Goal: Task Accomplishment & Management: Use online tool/utility

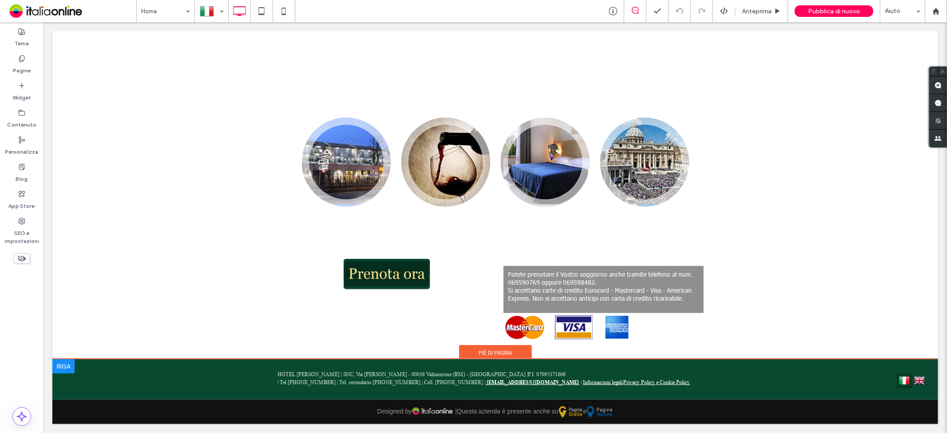
scroll to position [482, 0]
click at [659, 386] on div "HOTEL [PERSON_NAME] | SNC, Via [PERSON_NAME] - 00038 Valmontone (RM) - [GEOGRAP…" at bounding box center [494, 378] width 435 height 16
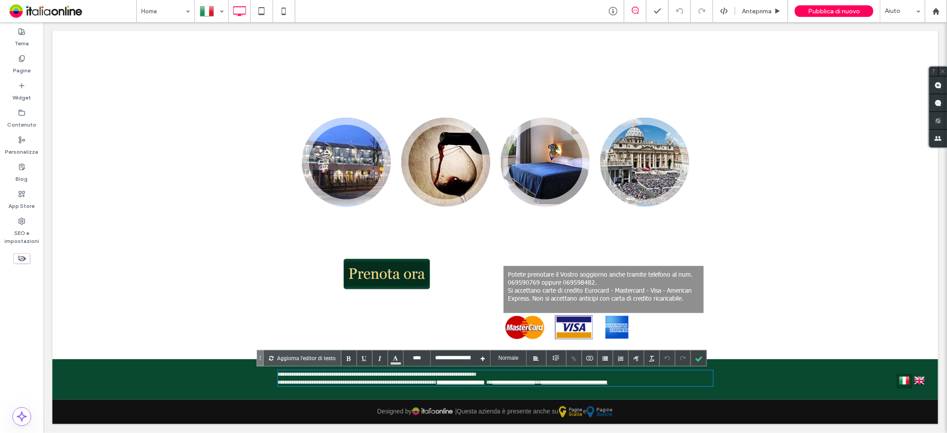
click at [642, 380] on div "**********" at bounding box center [494, 378] width 435 height 16
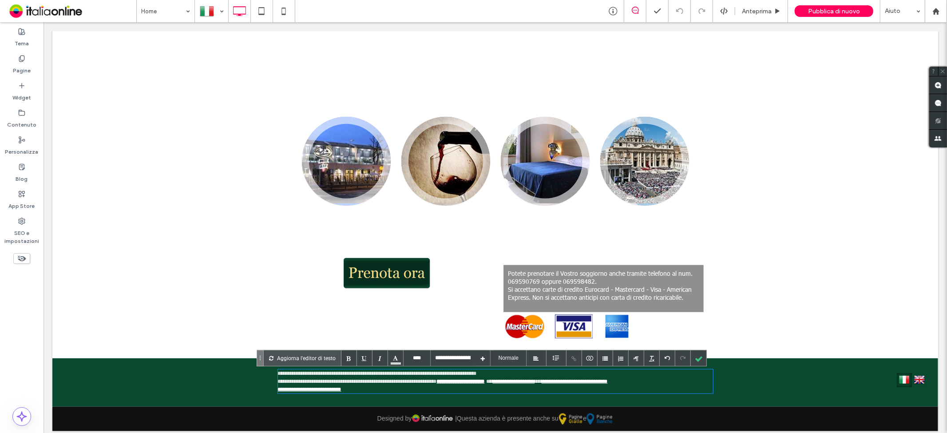
click at [379, 384] on div "**********" at bounding box center [494, 381] width 435 height 24
click at [370, 391] on div "**********" at bounding box center [494, 389] width 435 height 8
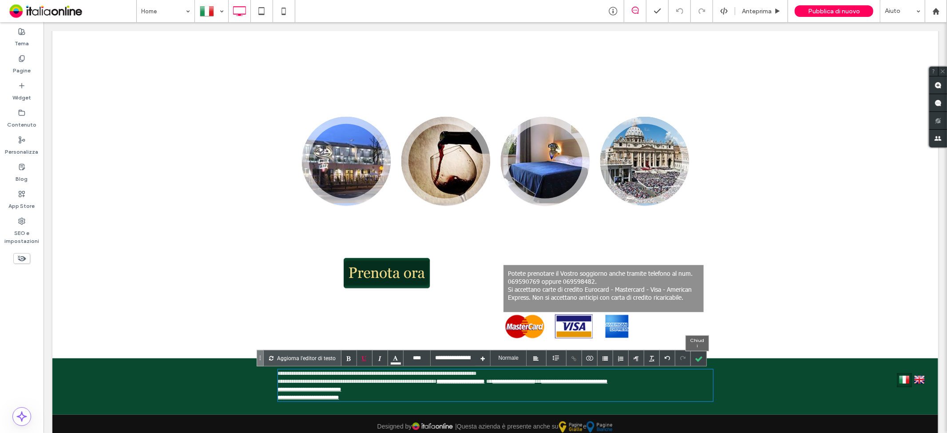
click at [703, 360] on div at bounding box center [699, 358] width 16 height 16
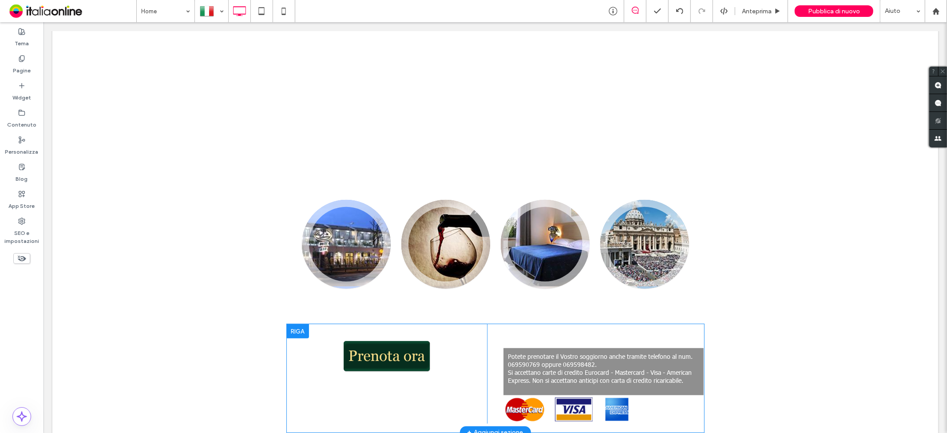
scroll to position [448, 0]
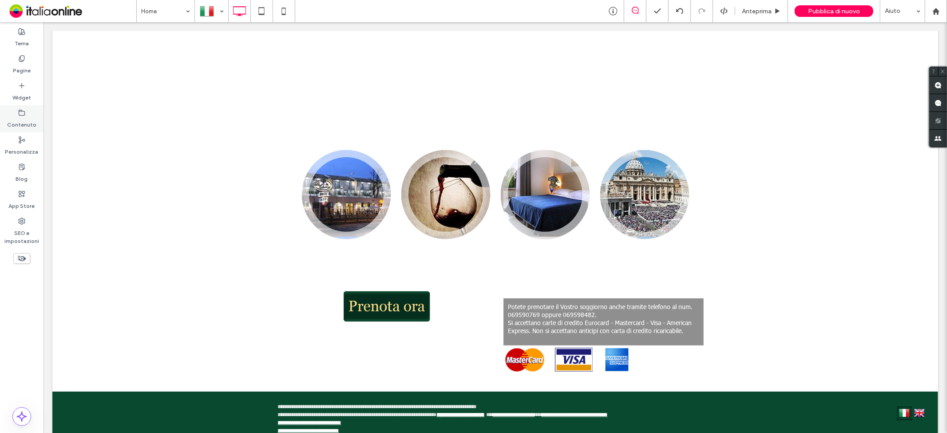
drag, startPoint x: 23, startPoint y: 89, endPoint x: 19, endPoint y: 105, distance: 16.5
click at [23, 89] on label "Widget" at bounding box center [21, 95] width 19 height 12
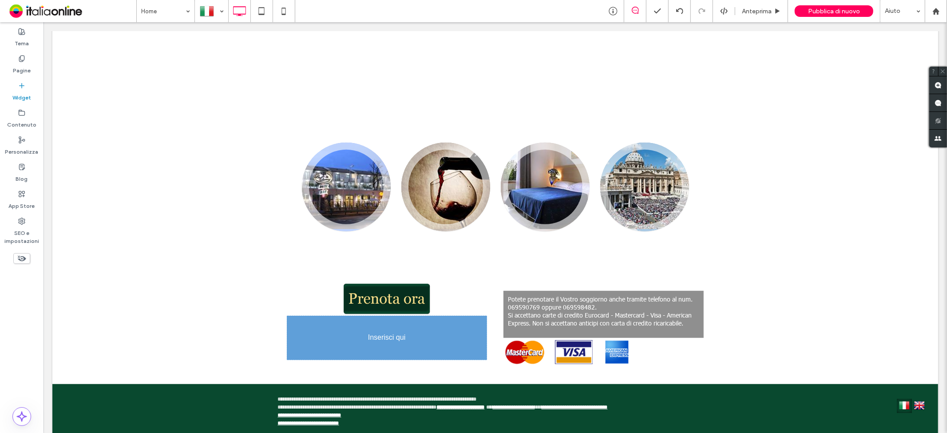
scroll to position [478, 0]
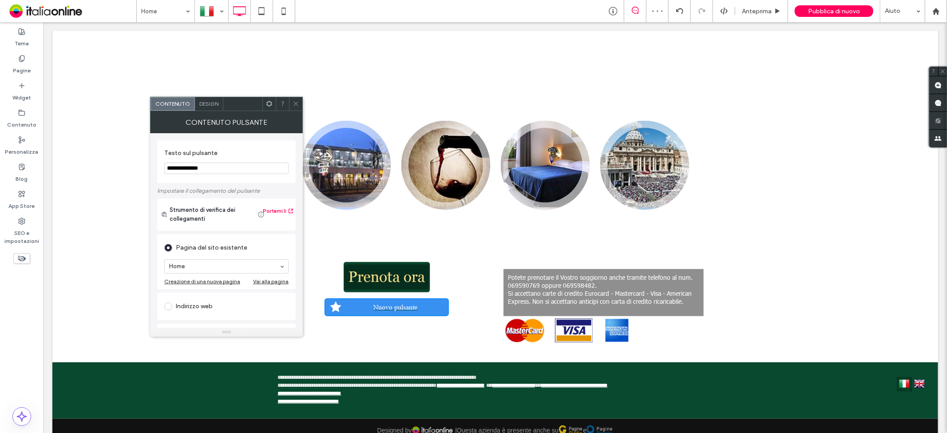
click at [299, 110] on span at bounding box center [296, 103] width 7 height 13
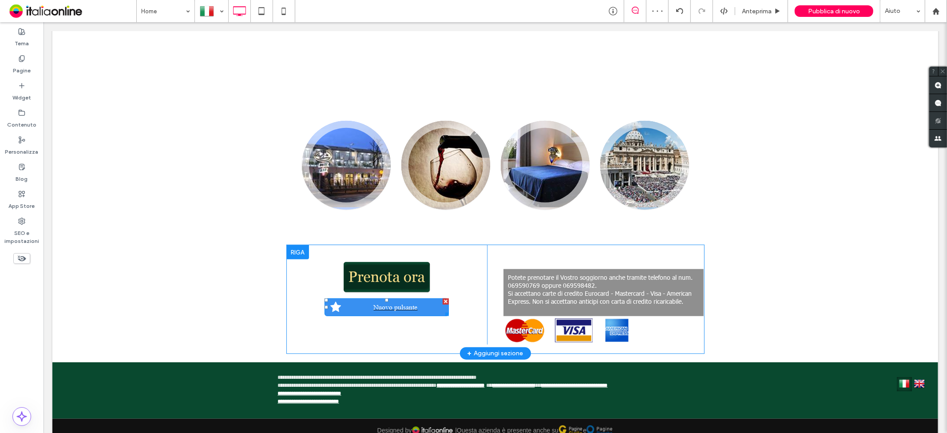
click at [442, 300] on div at bounding box center [445, 301] width 6 height 6
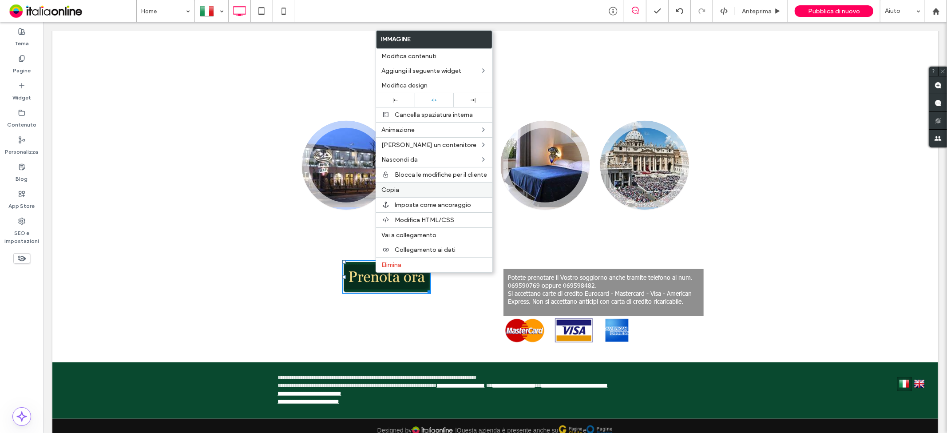
drag, startPoint x: 393, startPoint y: 188, endPoint x: 400, endPoint y: 193, distance: 8.6
click at [393, 188] on span "Copia" at bounding box center [390, 190] width 18 height 8
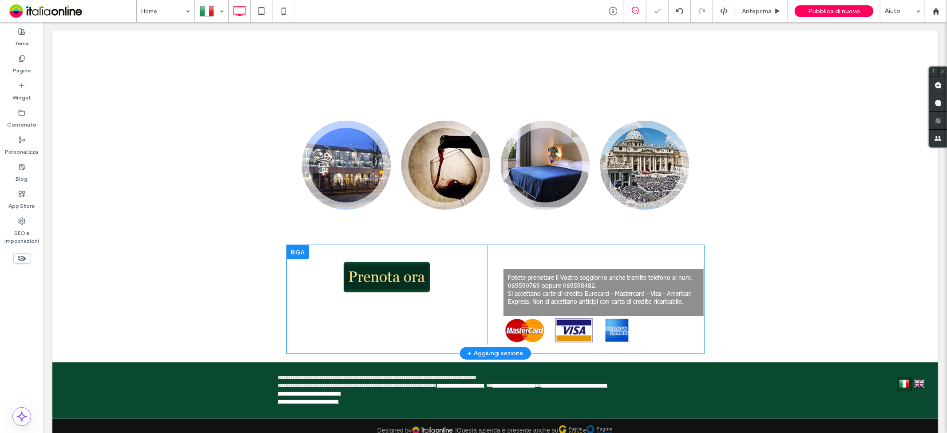
click at [293, 249] on div at bounding box center [297, 252] width 22 height 14
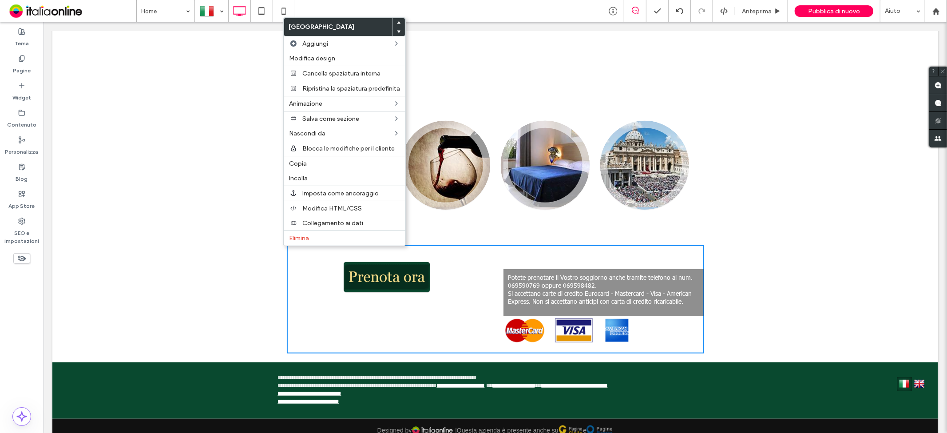
click at [353, 319] on div "Click To Paste" at bounding box center [386, 294] width 200 height 99
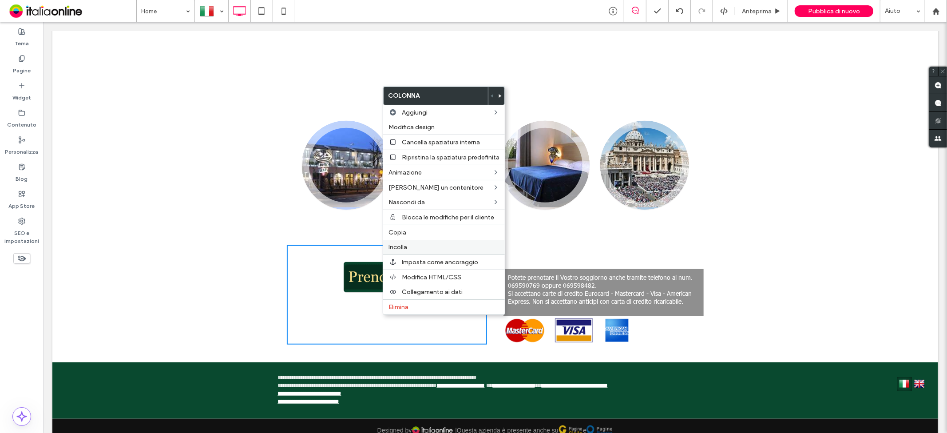
click at [407, 243] on span "Incolla" at bounding box center [397, 247] width 19 height 8
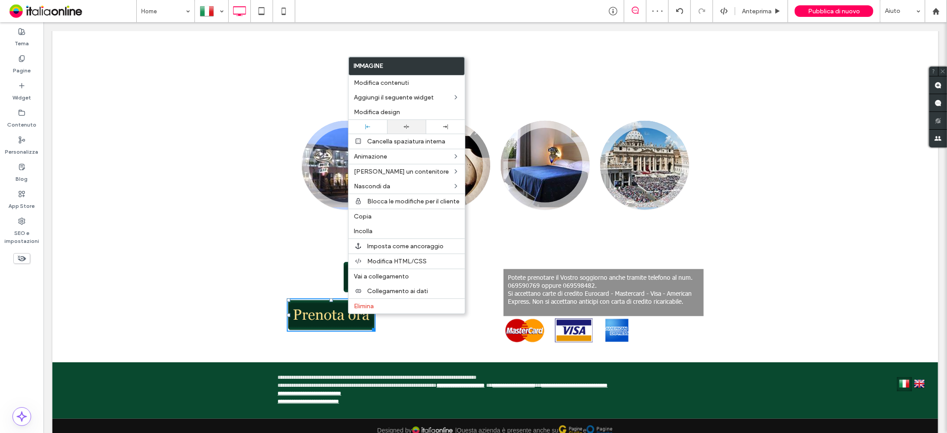
click at [405, 122] on div at bounding box center [406, 127] width 39 height 14
click at [388, 324] on img at bounding box center [386, 315] width 89 height 34
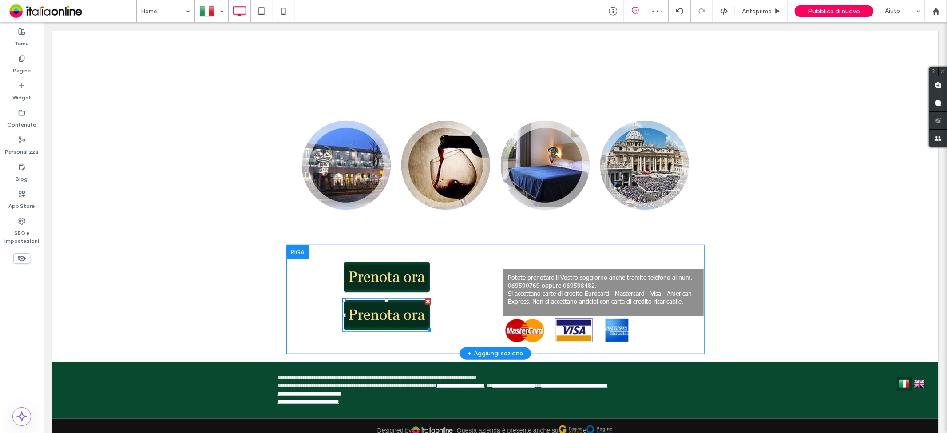
click at [393, 315] on img at bounding box center [386, 315] width 89 height 34
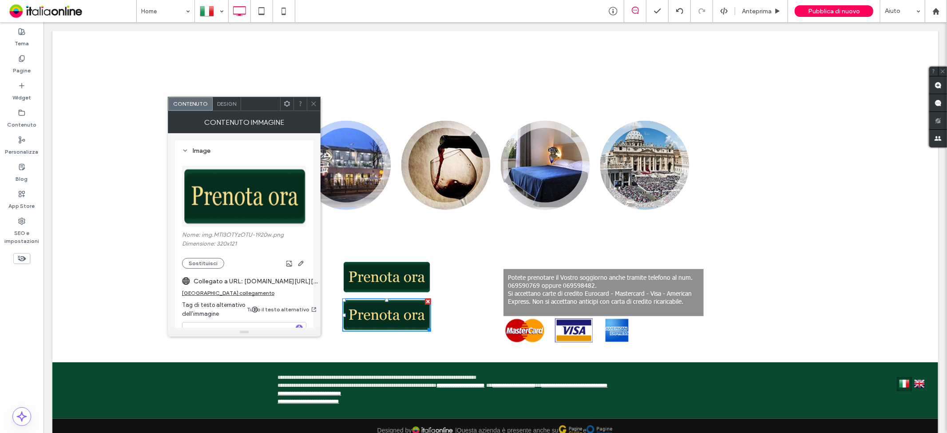
click at [316, 107] on span at bounding box center [313, 103] width 7 height 13
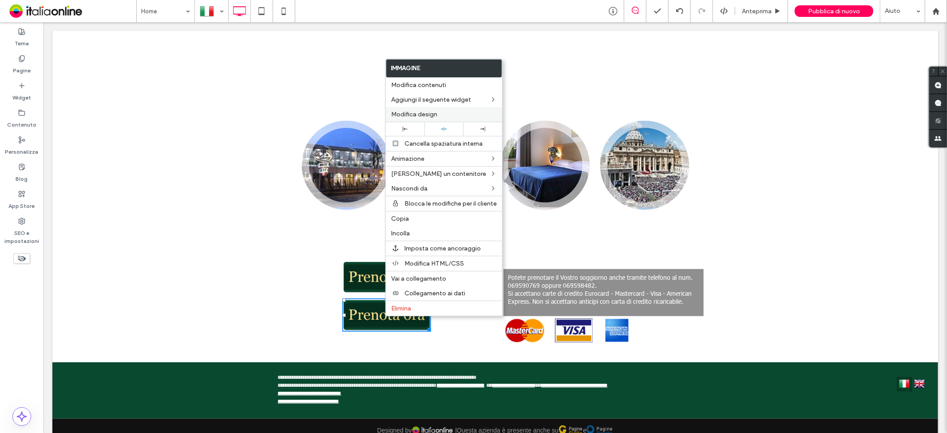
click at [455, 113] on label "Modifica design" at bounding box center [444, 115] width 106 height 8
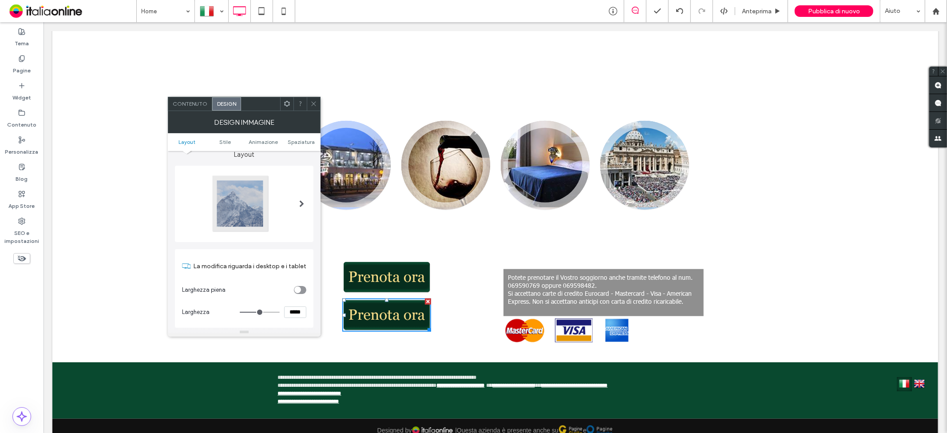
scroll to position [0, 0]
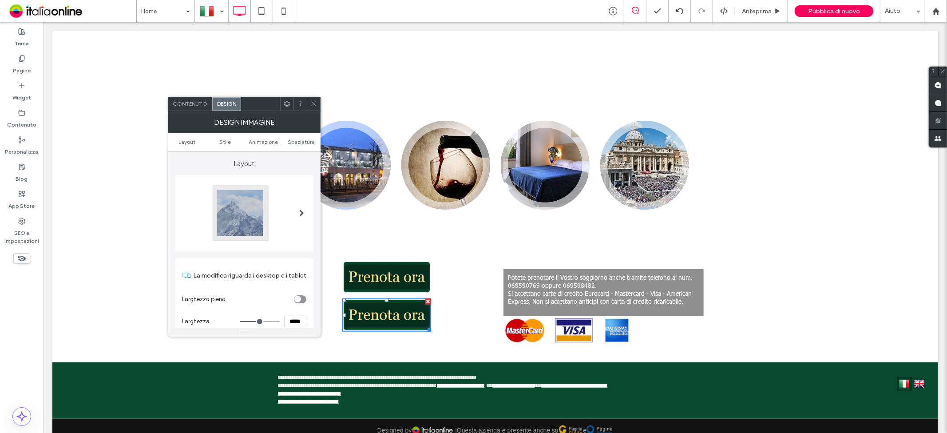
click at [225, 147] on ul "Layout Stile Animazione Spaziatura" at bounding box center [244, 142] width 153 height 18
click at [225, 143] on span "Stile" at bounding box center [225, 141] width 12 height 7
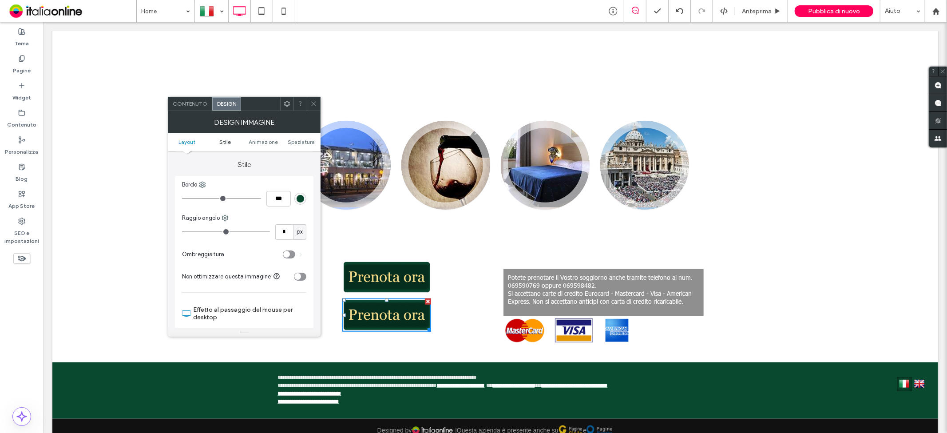
scroll to position [185, 0]
click at [263, 144] on span "Animazione" at bounding box center [263, 141] width 29 height 7
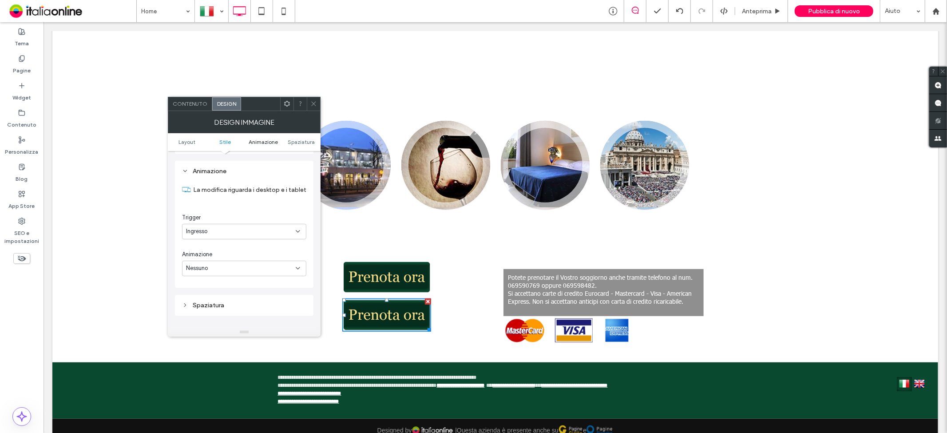
scroll to position [425, 0]
click at [170, 106] on div "Contenuto" at bounding box center [190, 103] width 44 height 13
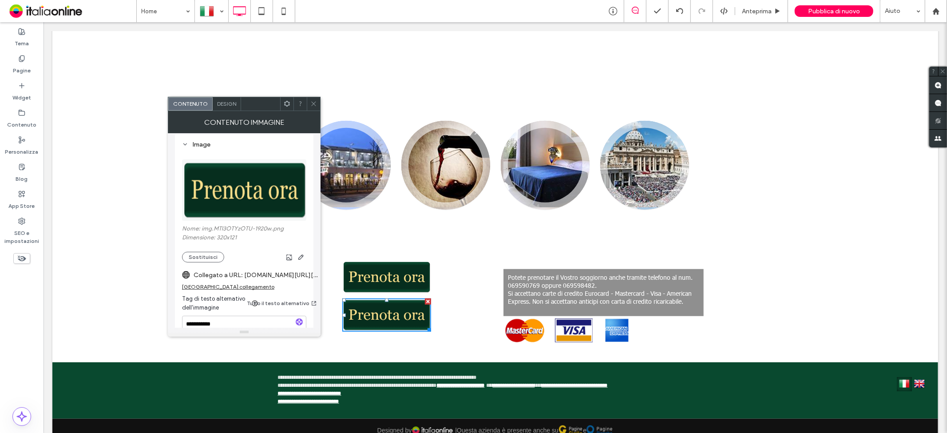
scroll to position [0, 0]
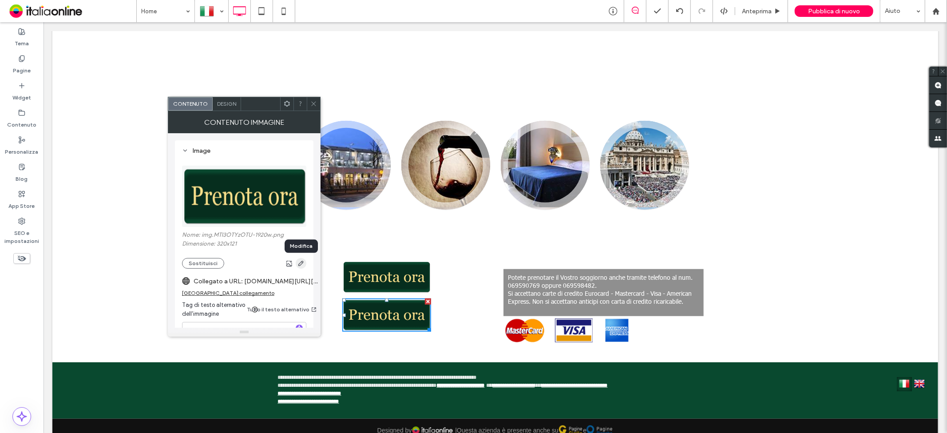
click at [304, 265] on icon "button" at bounding box center [300, 263] width 7 height 7
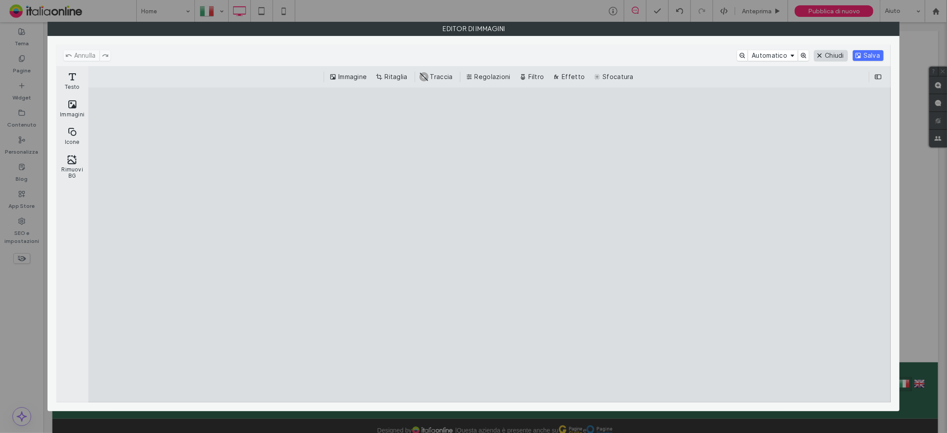
click at [837, 53] on button "Chiudi" at bounding box center [830, 55] width 33 height 11
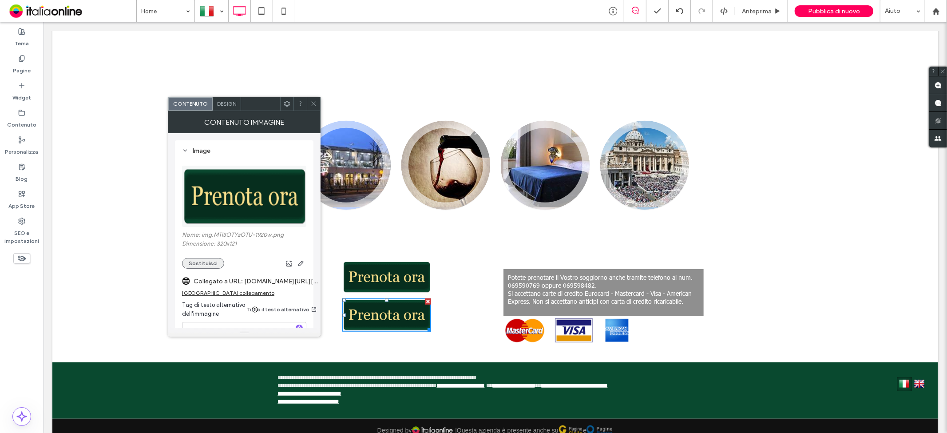
click at [205, 262] on button "Sostituisci" at bounding box center [203, 263] width 42 height 11
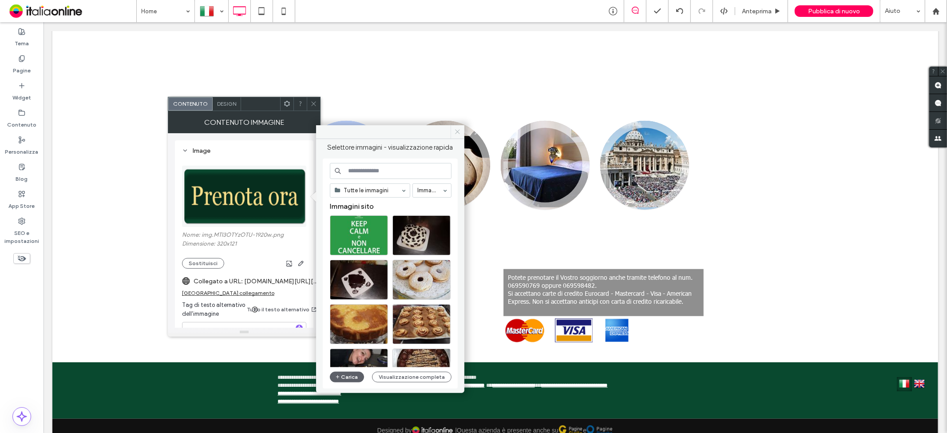
click at [455, 132] on icon at bounding box center [457, 131] width 7 height 7
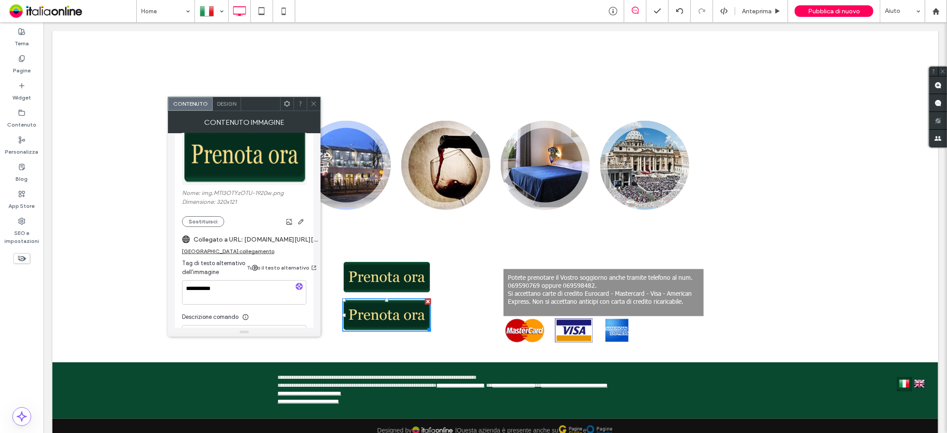
scroll to position [99, 0]
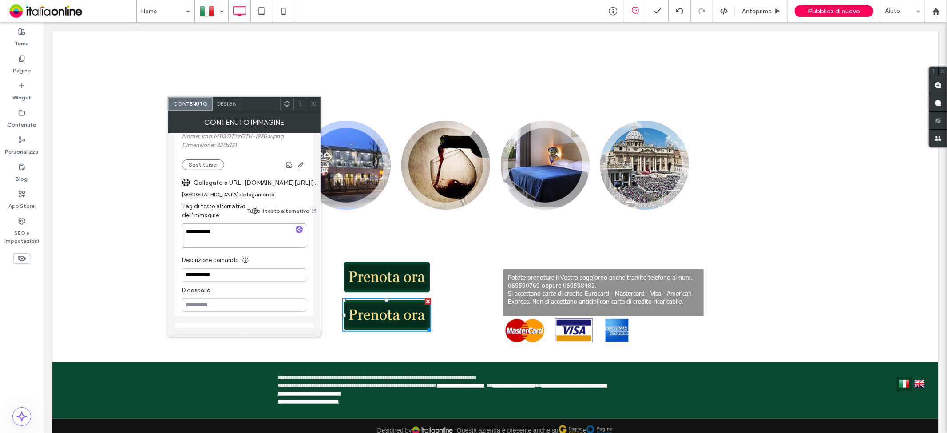
drag, startPoint x: 240, startPoint y: 231, endPoint x: 236, endPoint y: 222, distance: 10.0
click at [179, 220] on div "**********" at bounding box center [244, 179] width 138 height 275
click at [261, 236] on textarea "**********" at bounding box center [244, 235] width 124 height 25
click at [312, 107] on icon at bounding box center [313, 103] width 7 height 7
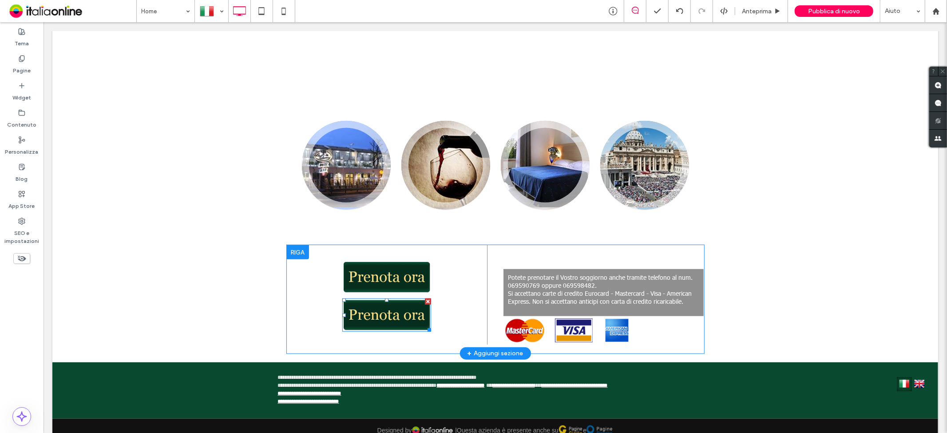
click at [424, 299] on div at bounding box center [427, 301] width 6 height 6
click at [293, 250] on div at bounding box center [297, 252] width 22 height 14
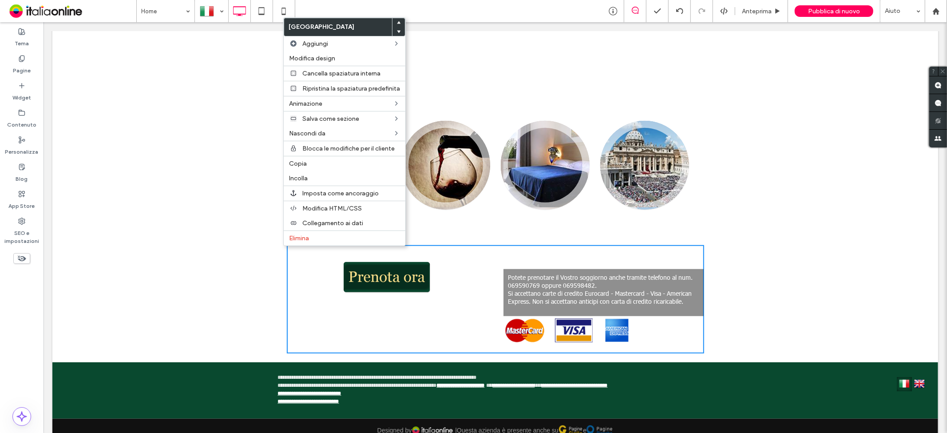
drag, startPoint x: 400, startPoint y: 311, endPoint x: 388, endPoint y: 304, distance: 14.3
click at [400, 311] on div "Click To Paste" at bounding box center [386, 294] width 200 height 99
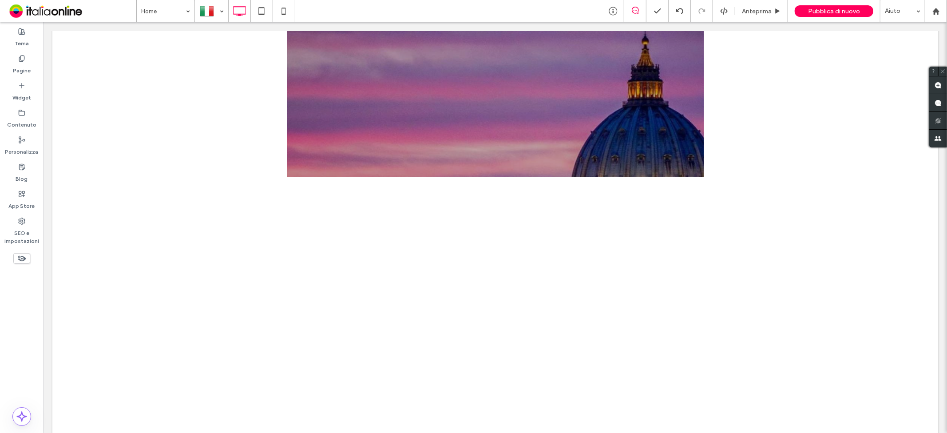
scroll to position [0, 0]
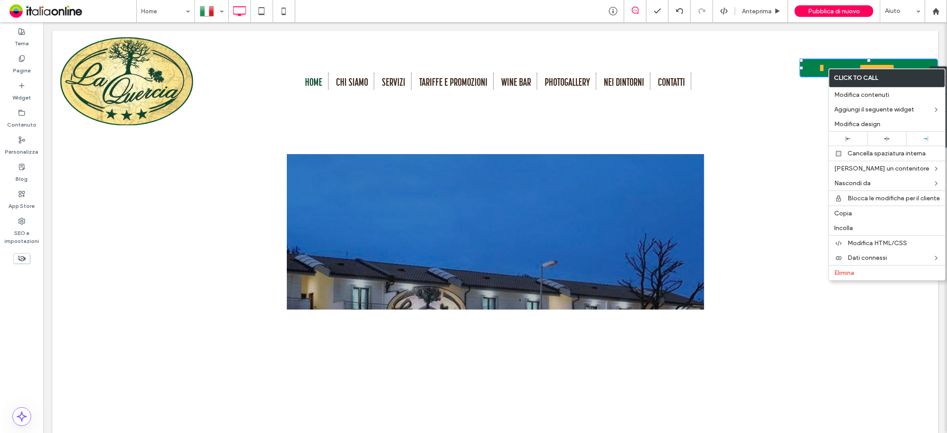
drag, startPoint x: 837, startPoint y: 205, endPoint x: 803, endPoint y: 210, distance: 33.7
click at [837, 206] on div "Copia" at bounding box center [887, 213] width 116 height 15
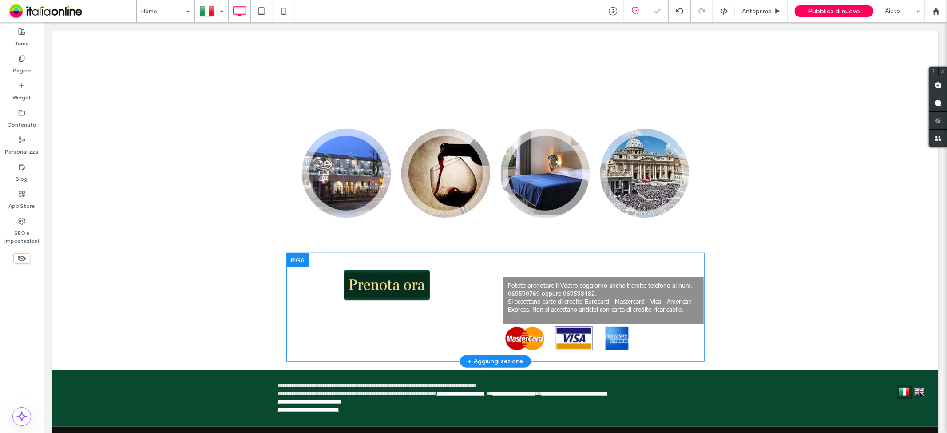
scroll to position [506, 0]
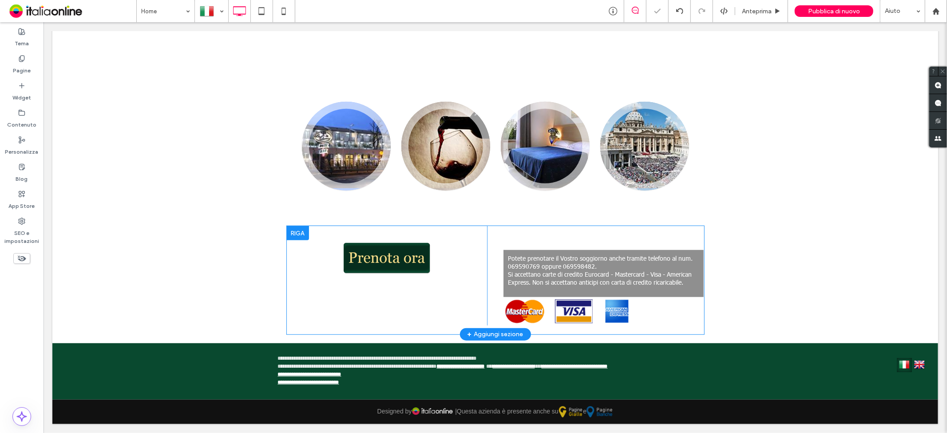
drag, startPoint x: 331, startPoint y: 280, endPoint x: 337, endPoint y: 279, distance: 6.7
click at [331, 280] on div "Click To Paste" at bounding box center [386, 274] width 200 height 99
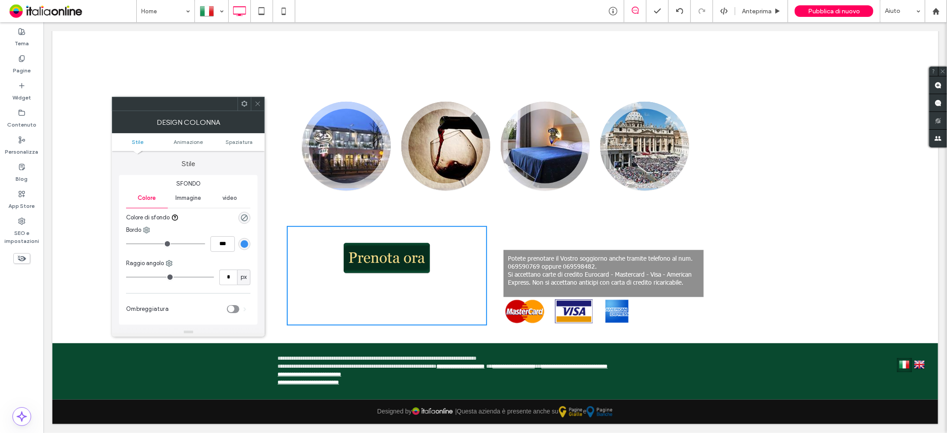
click at [254, 105] on icon at bounding box center [257, 103] width 7 height 7
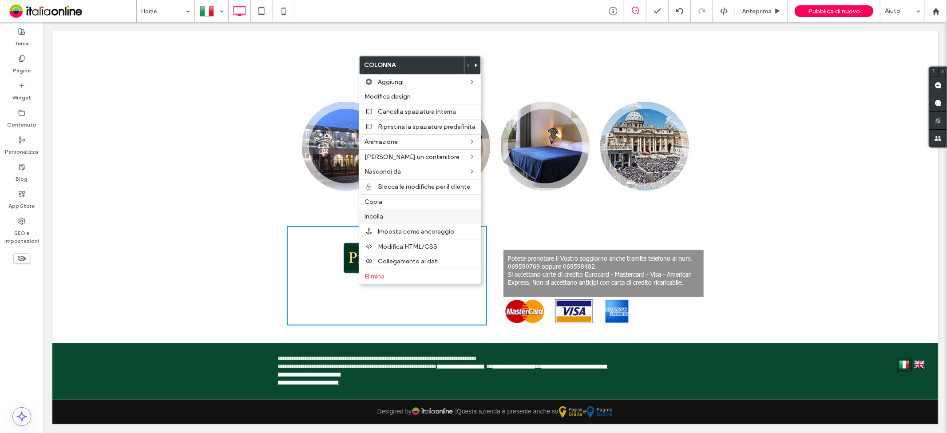
click at [416, 210] on div "Incolla" at bounding box center [420, 216] width 122 height 15
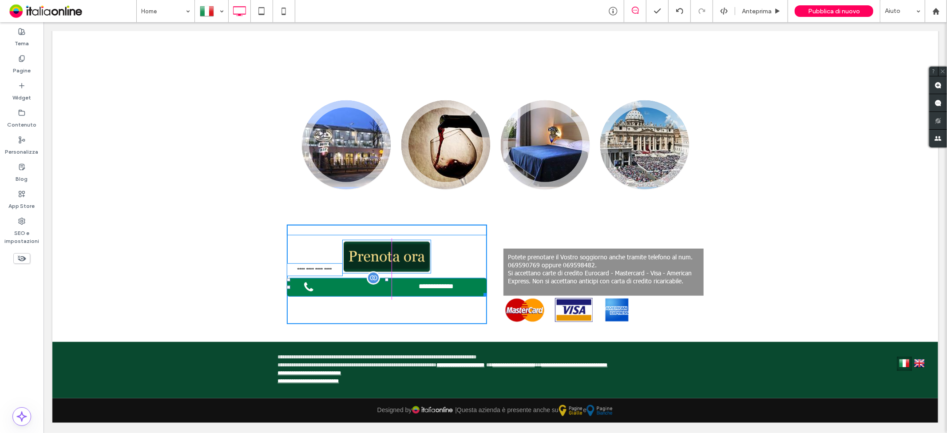
drag, startPoint x: 478, startPoint y: 282, endPoint x: 436, endPoint y: 291, distance: 43.1
click at [480, 291] on div at bounding box center [483, 292] width 7 height 7
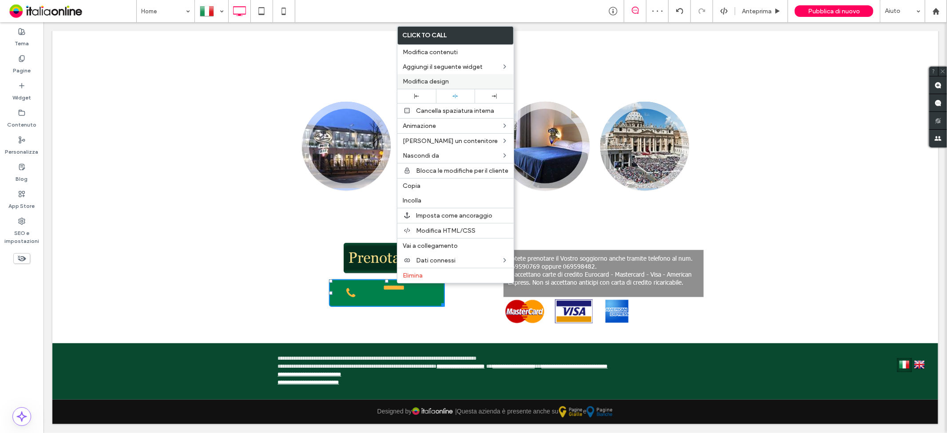
click at [453, 80] on label "Modifica design" at bounding box center [456, 82] width 106 height 8
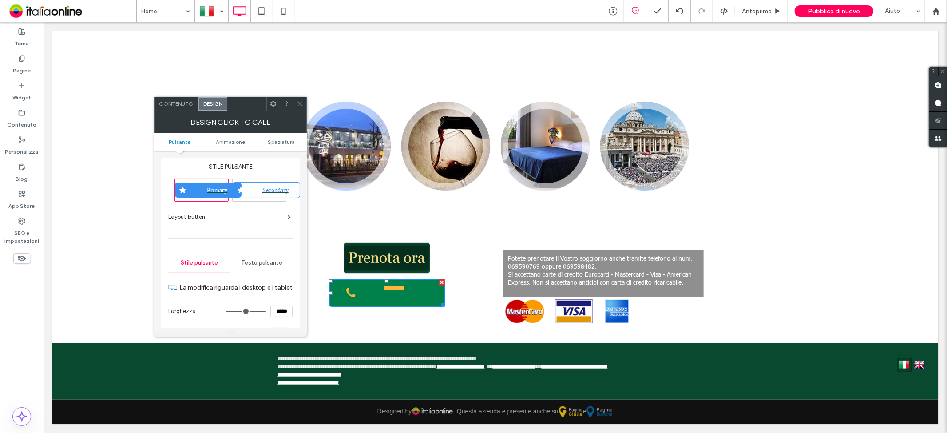
click at [194, 106] on div "Contenuto" at bounding box center [176, 103] width 44 height 13
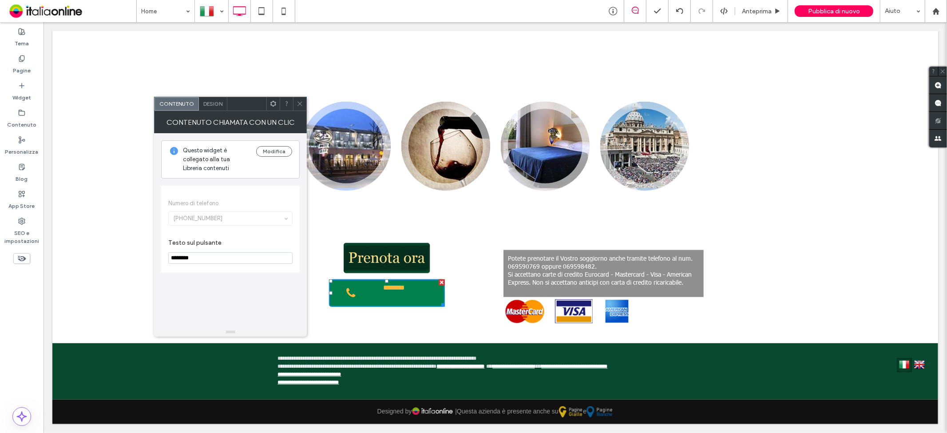
click at [180, 106] on span "Contenuto" at bounding box center [176, 103] width 35 height 7
drag, startPoint x: 210, startPoint y: 263, endPoint x: 157, endPoint y: 257, distance: 53.1
click at [157, 257] on div "Questo widget è collegato [PERSON_NAME] Libreria contenuti Modifica Numero di t…" at bounding box center [230, 230] width 153 height 194
paste input "**********"
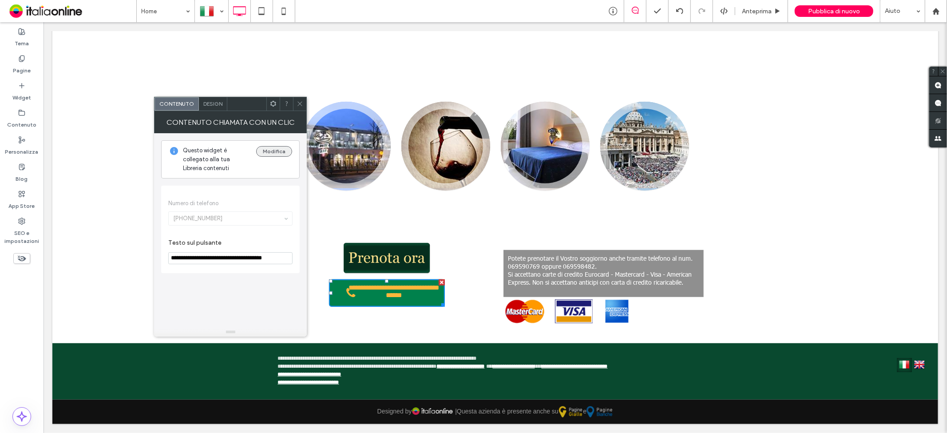
type input "**********"
click at [270, 153] on button "Modifica" at bounding box center [274, 151] width 36 height 11
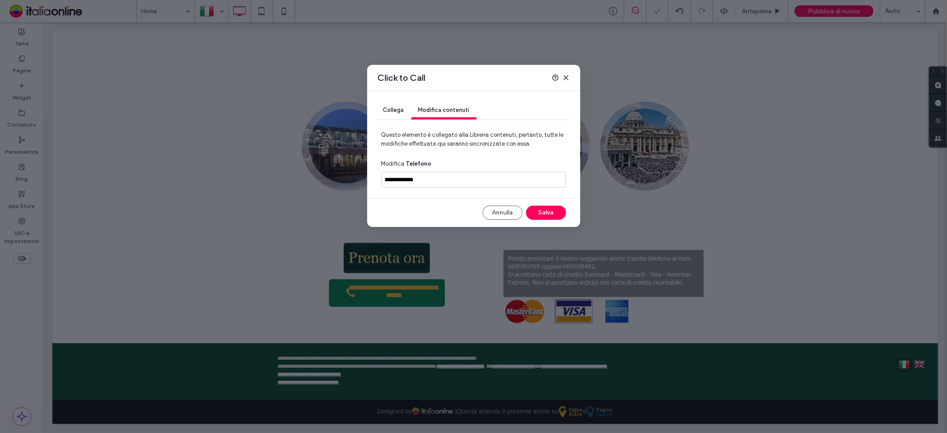
click at [565, 76] on icon at bounding box center [565, 77] width 7 height 7
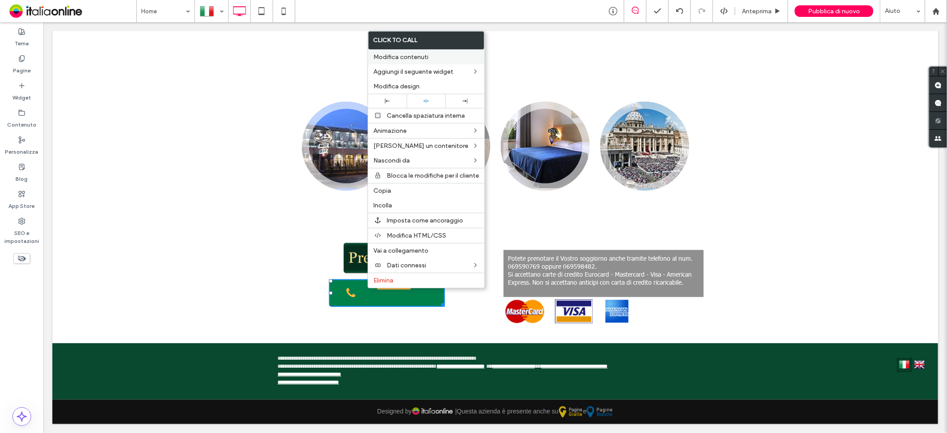
click at [412, 50] on div "Modifica contenuti" at bounding box center [426, 57] width 116 height 15
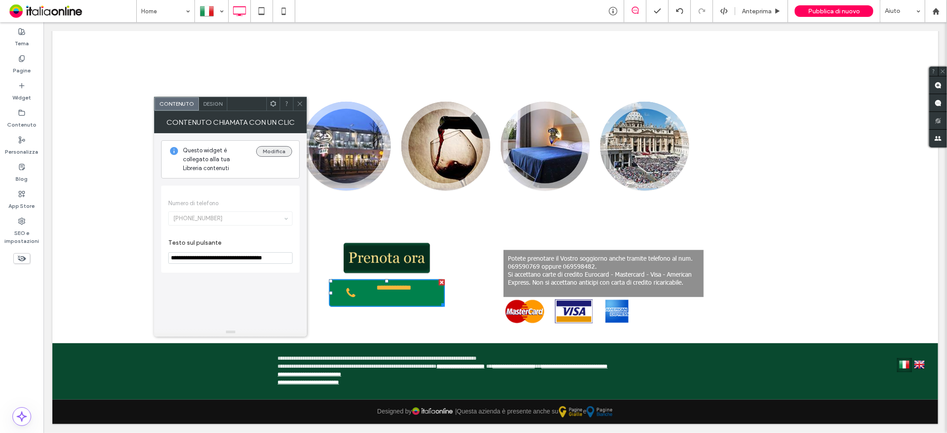
click at [268, 153] on button "Modifica" at bounding box center [274, 151] width 36 height 11
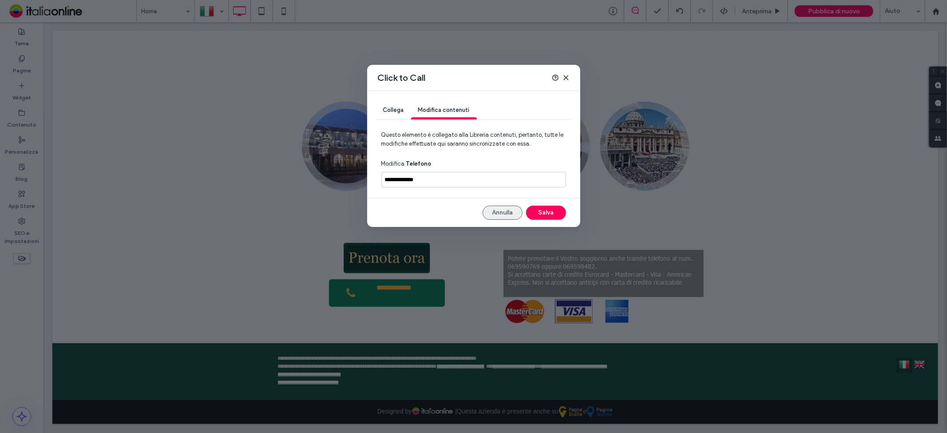
click at [500, 214] on button "Annulla" at bounding box center [502, 213] width 40 height 14
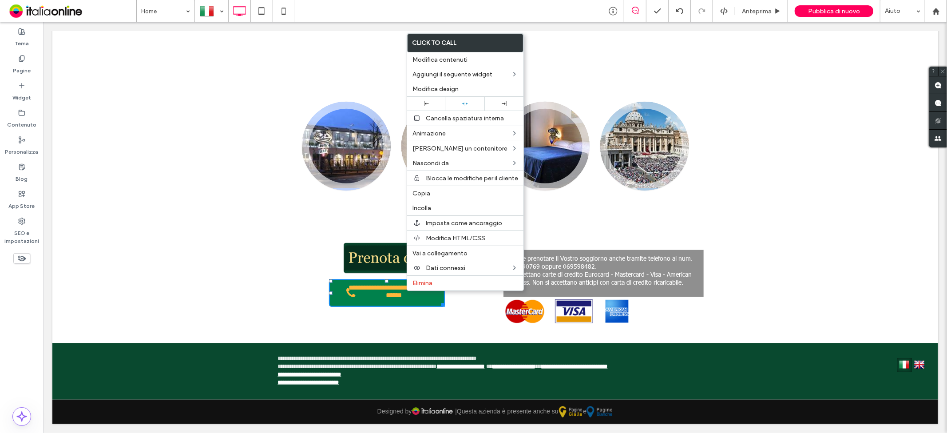
click at [368, 76] on div "Prenota ora Wine Bar Photogallery Da non perdere Click To Paste" at bounding box center [494, 130] width 417 height 127
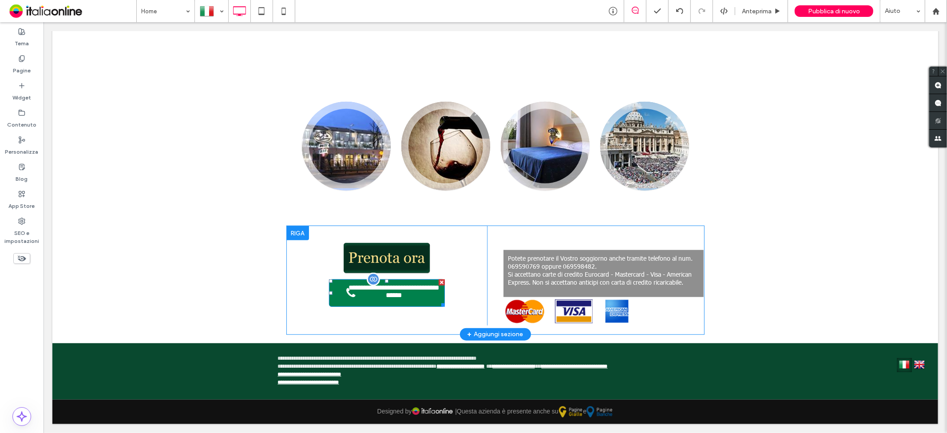
click at [438, 279] on div at bounding box center [441, 282] width 6 height 6
drag, startPoint x: 17, startPoint y: 95, endPoint x: 18, endPoint y: 90, distance: 5.0
click at [17, 95] on label "Widget" at bounding box center [21, 95] width 19 height 12
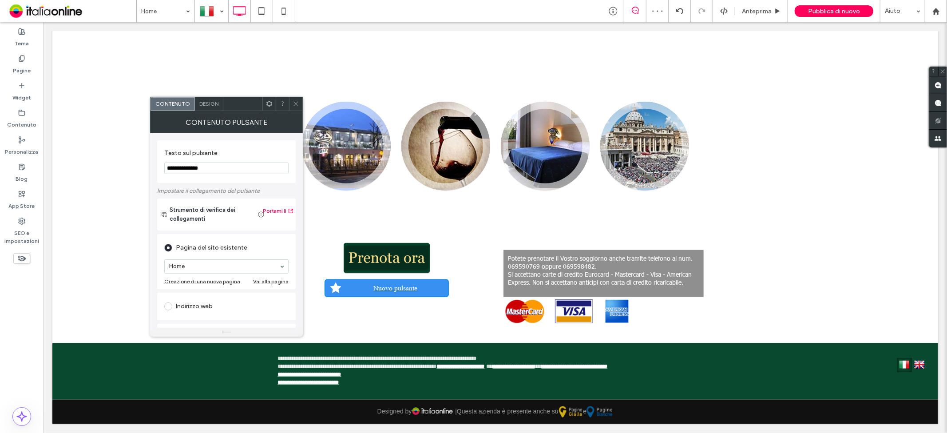
drag, startPoint x: 262, startPoint y: 191, endPoint x: 121, endPoint y: 153, distance: 146.2
paste input "**********"
click at [176, 171] on input "**********" at bounding box center [226, 168] width 124 height 12
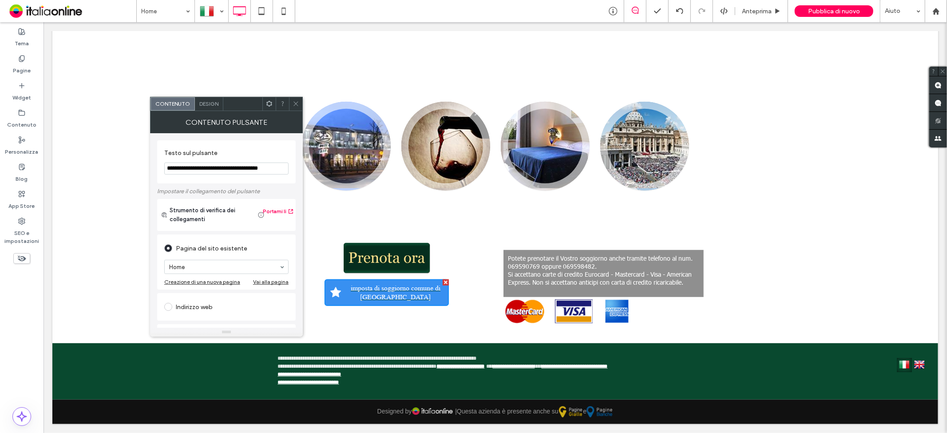
type input "**********"
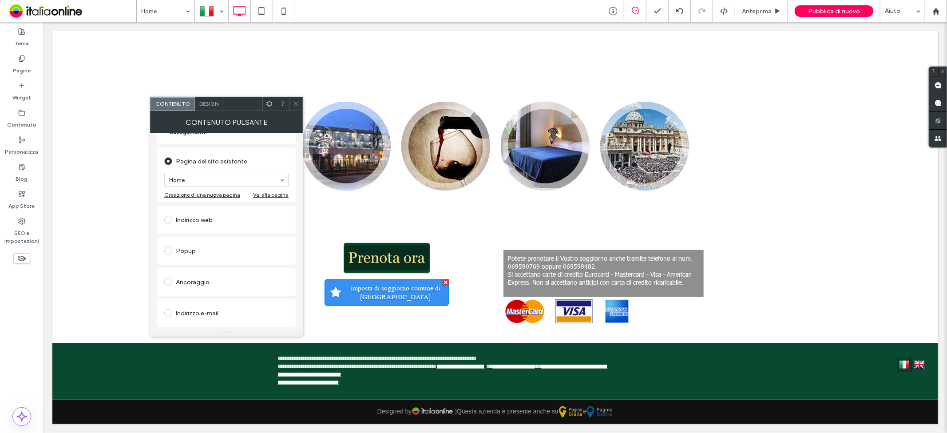
scroll to position [99, 0]
click at [191, 317] on div "File da scaricare" at bounding box center [226, 314] width 124 height 14
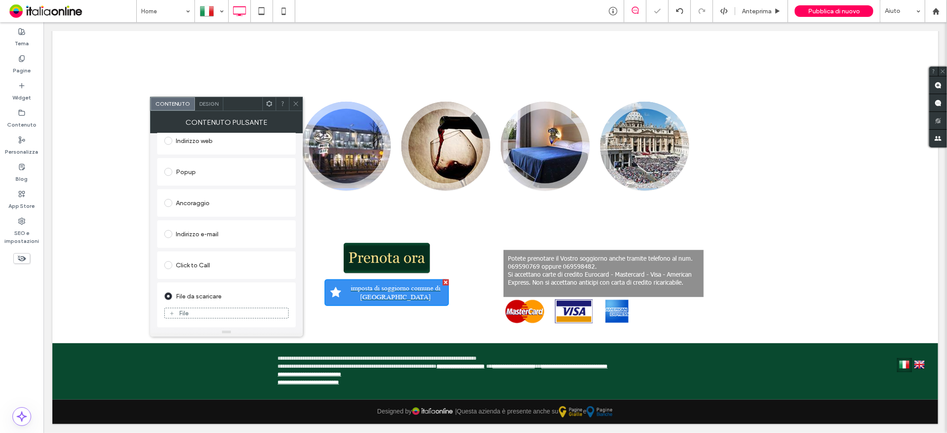
scroll to position [138, 0]
click at [181, 313] on div "File" at bounding box center [184, 314] width 10 height 8
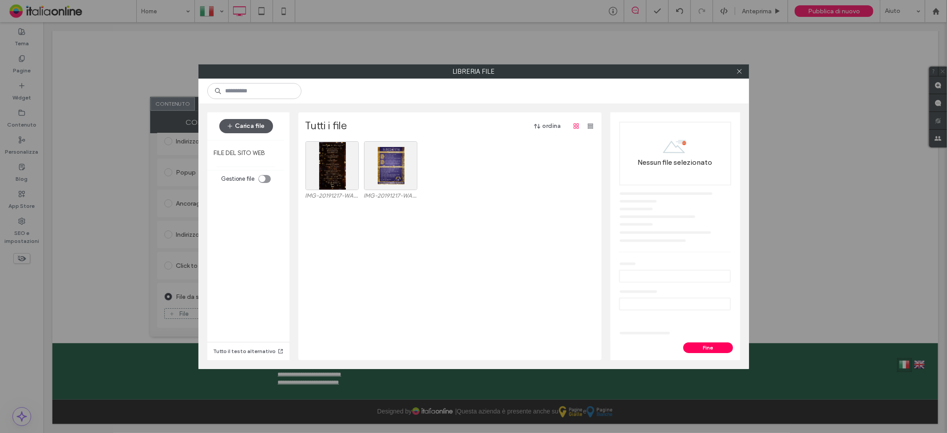
click at [245, 124] on button "Carica file" at bounding box center [246, 126] width 54 height 14
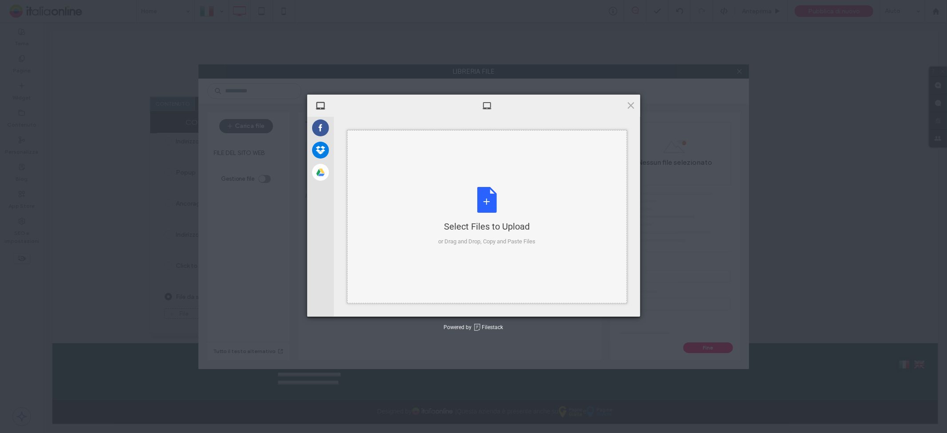
click at [490, 216] on div "Select Files to Upload or Drag and Drop, Copy and Paste Files" at bounding box center [486, 216] width 97 height 59
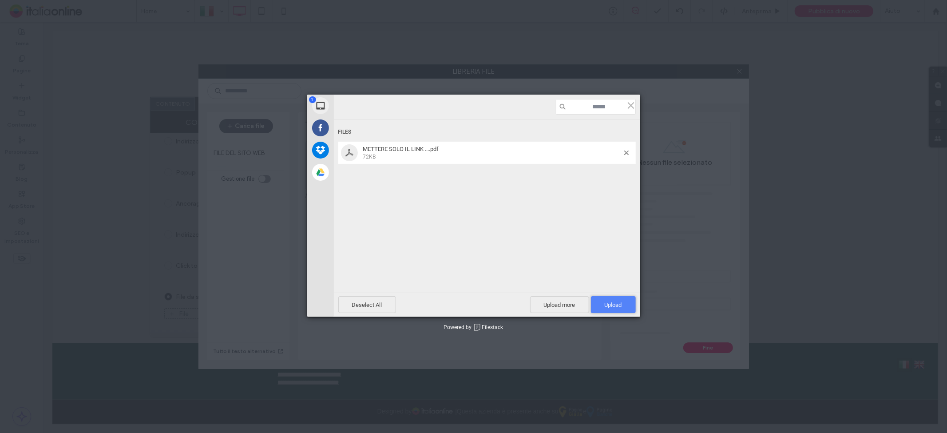
drag, startPoint x: 610, startPoint y: 301, endPoint x: 540, endPoint y: 305, distance: 70.3
click at [610, 301] on span "Upload 1" at bounding box center [613, 304] width 45 height 17
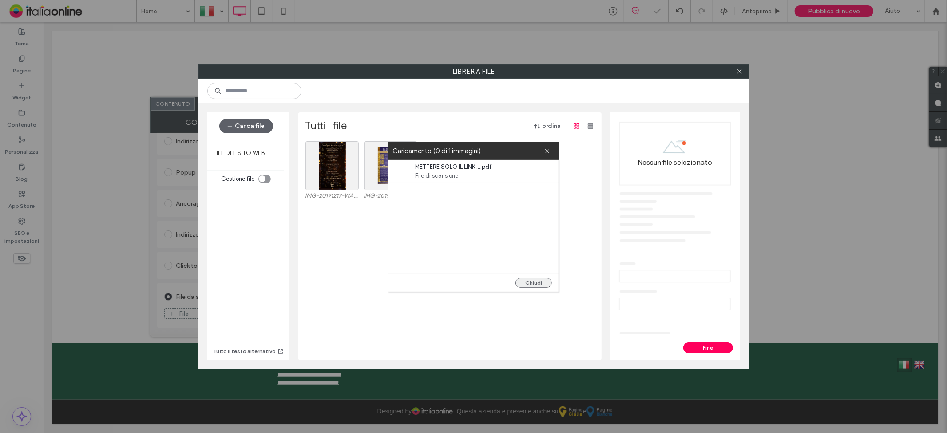
click at [530, 281] on button "Chiudi" at bounding box center [533, 283] width 36 height 10
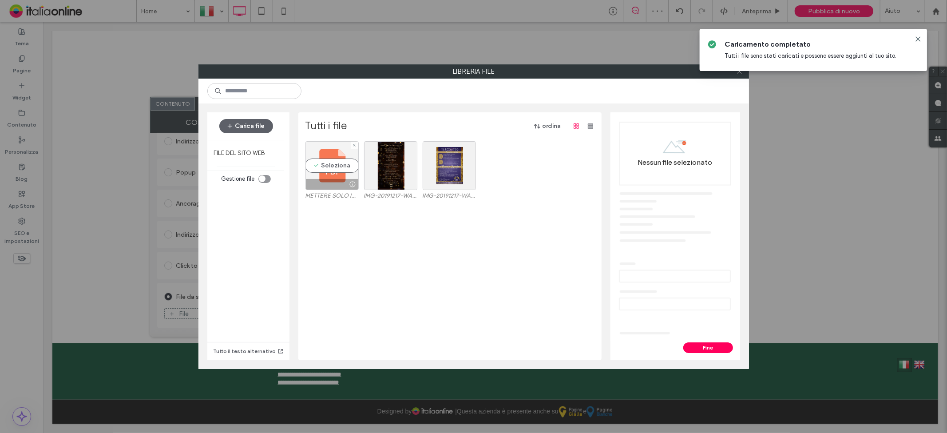
click at [328, 167] on div "Seleziona" at bounding box center [331, 165] width 53 height 49
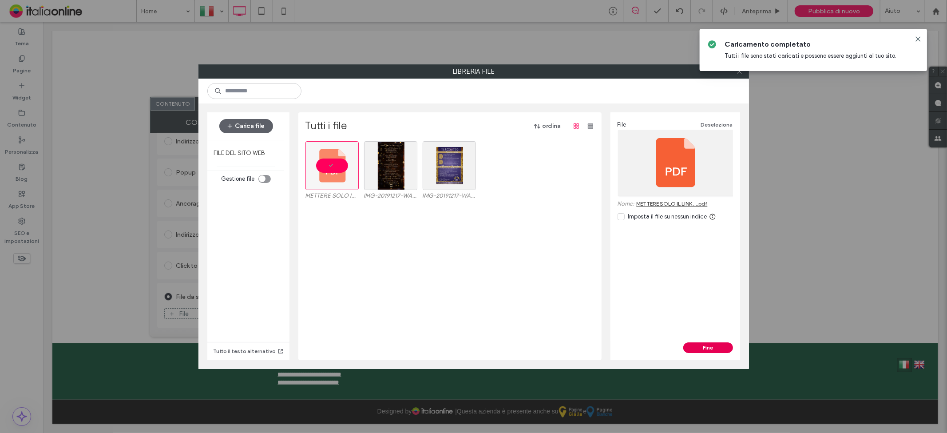
click at [687, 345] on button "Fine" at bounding box center [708, 347] width 50 height 11
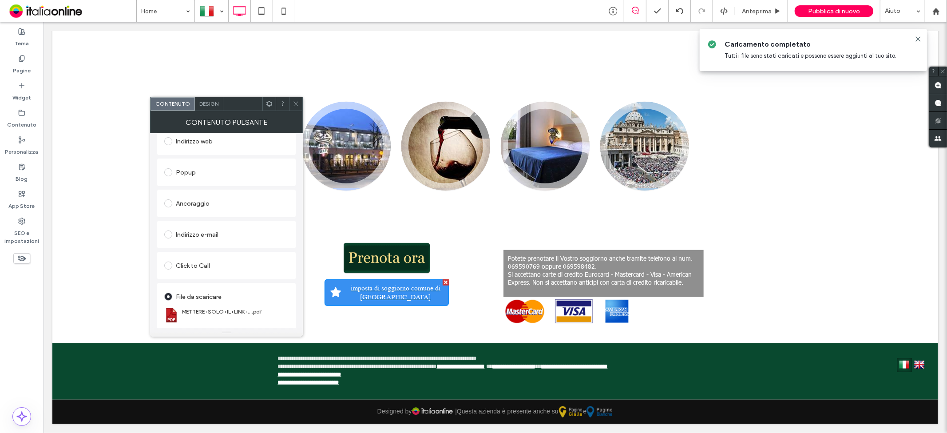
click at [295, 103] on icon at bounding box center [296, 103] width 7 height 7
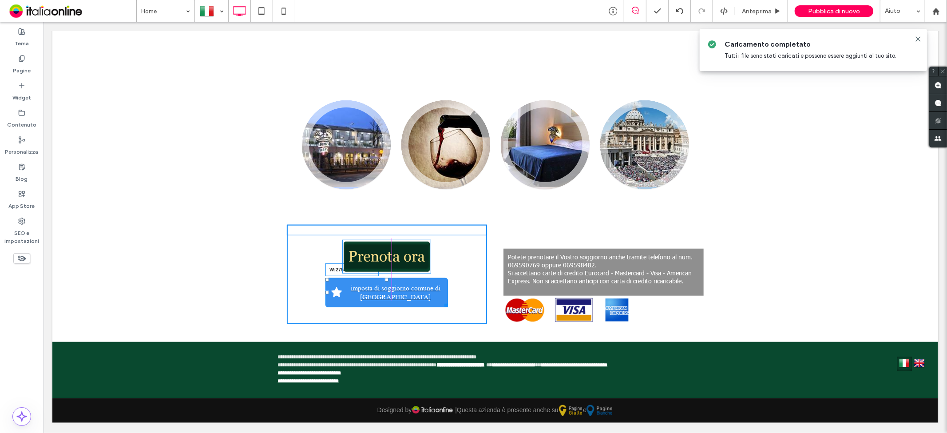
drag, startPoint x: 440, startPoint y: 289, endPoint x: 439, endPoint y: 294, distance: 5.0
click at [441, 300] on div at bounding box center [444, 303] width 7 height 7
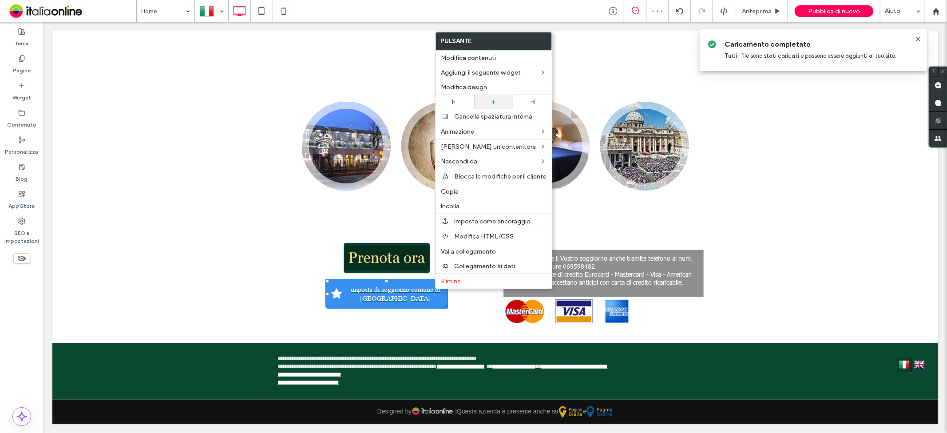
drag, startPoint x: 483, startPoint y: 85, endPoint x: 476, endPoint y: 99, distance: 16.3
click at [483, 85] on span "Modifica design" at bounding box center [464, 87] width 46 height 8
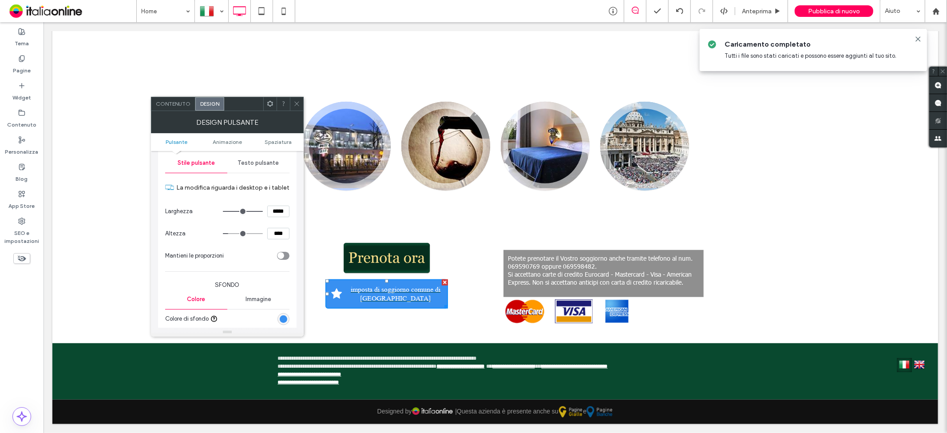
scroll to position [197, 0]
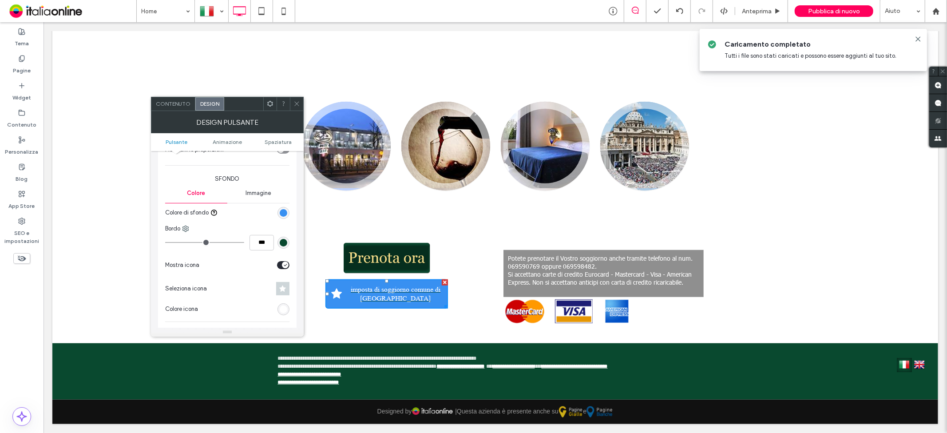
click at [281, 214] on div "rgb(56, 144, 241)" at bounding box center [284, 213] width 8 height 8
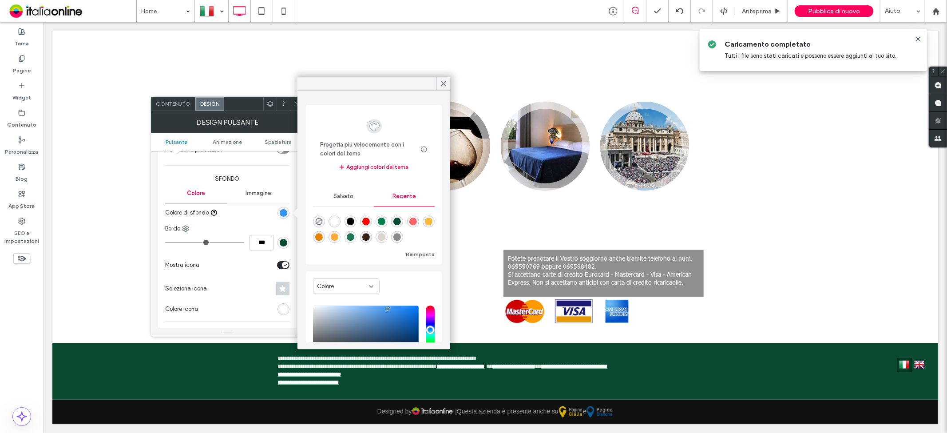
click at [385, 218] on div "rgba(0, 129, 76, 1)" at bounding box center [382, 222] width 8 height 8
type input "*******"
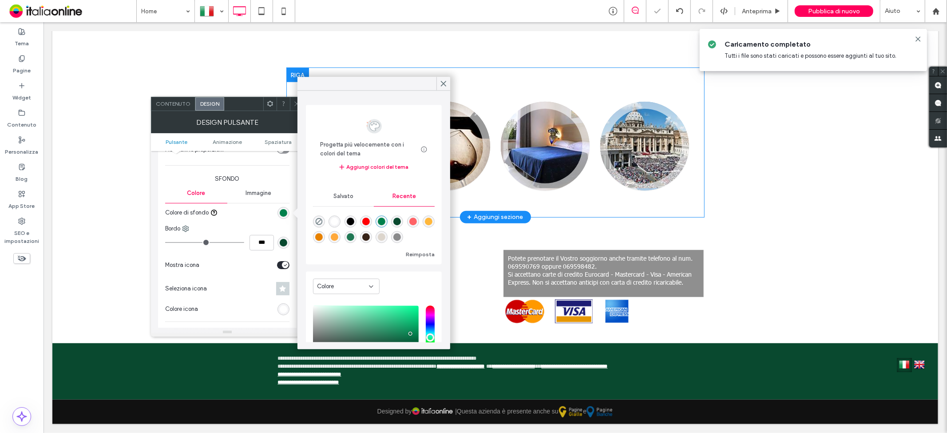
click at [437, 76] on div "Prenota ora Wine Bar Photogallery Da non perdere Click To Paste" at bounding box center [494, 130] width 417 height 127
click at [439, 79] on div "Prenota ora Wine Bar Photogallery Da non perdere Click To Paste" at bounding box center [494, 130] width 417 height 127
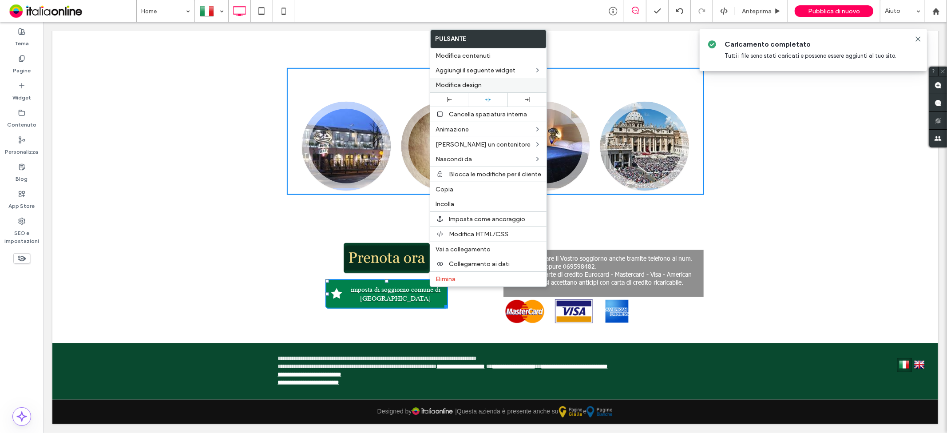
click at [493, 81] on label "Modifica design" at bounding box center [488, 85] width 106 height 8
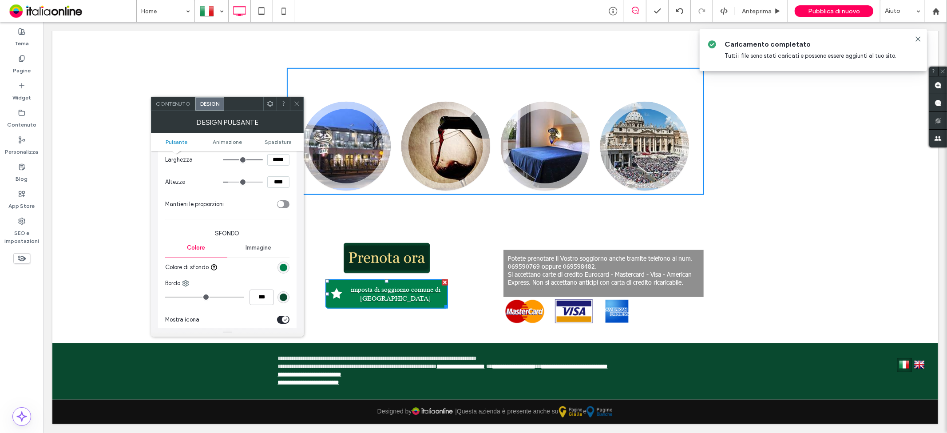
scroll to position [148, 0]
click at [287, 260] on div "rgb(0, 129, 76)" at bounding box center [284, 262] width 8 height 8
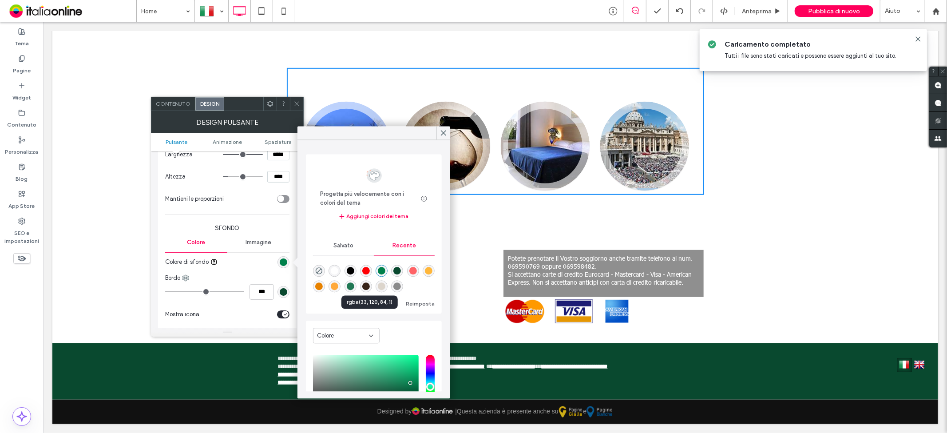
click at [354, 286] on div "rgba(33, 120, 84, 1)" at bounding box center [351, 287] width 8 height 8
click at [385, 267] on div "rgba(0, 129, 76, 1)" at bounding box center [382, 271] width 8 height 8
click at [403, 266] on div "rgba(9, 73, 47, 1)" at bounding box center [397, 271] width 12 height 12
type input "*******"
click at [449, 130] on div at bounding box center [443, 132] width 14 height 13
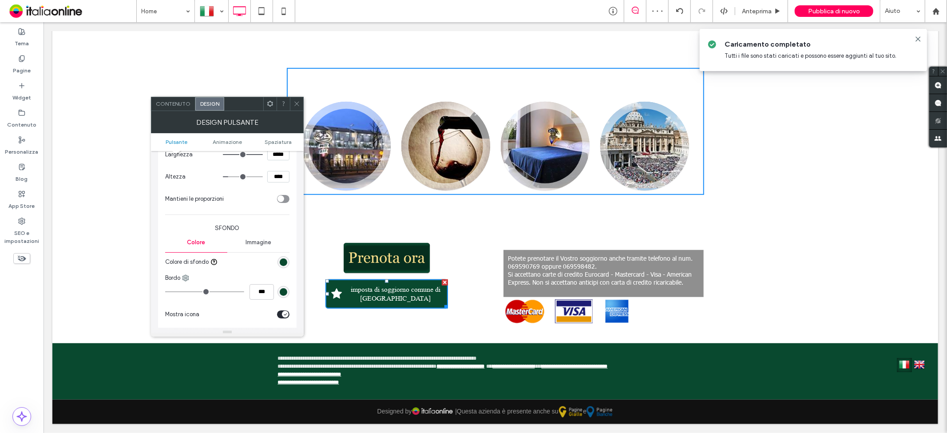
click at [298, 97] on span at bounding box center [296, 103] width 7 height 13
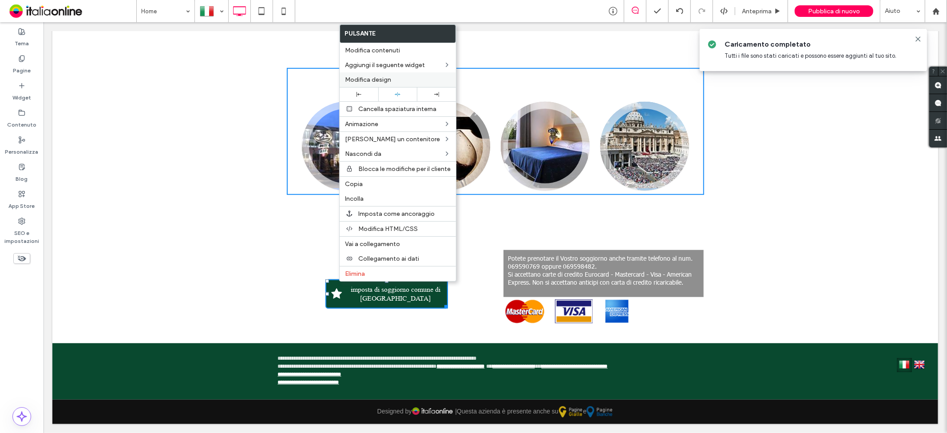
click at [384, 82] on span "Modifica design" at bounding box center [368, 80] width 46 height 8
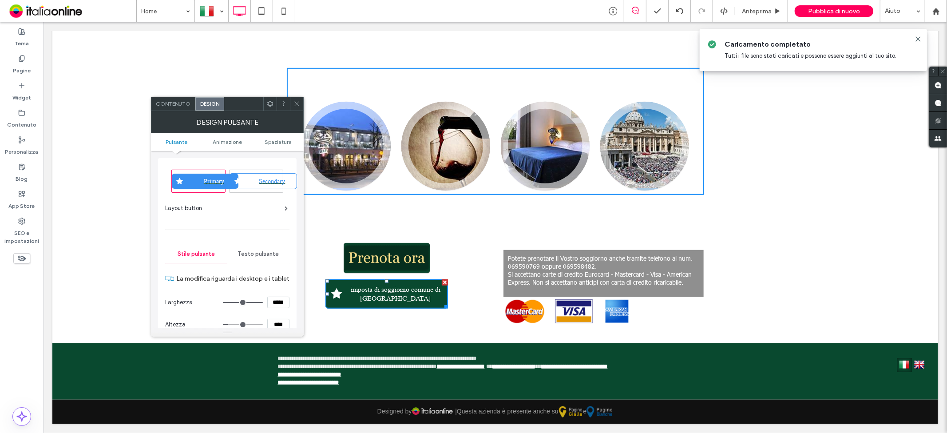
drag, startPoint x: 296, startPoint y: 103, endPoint x: 290, endPoint y: 105, distance: 6.4
click at [296, 103] on icon at bounding box center [296, 103] width 7 height 7
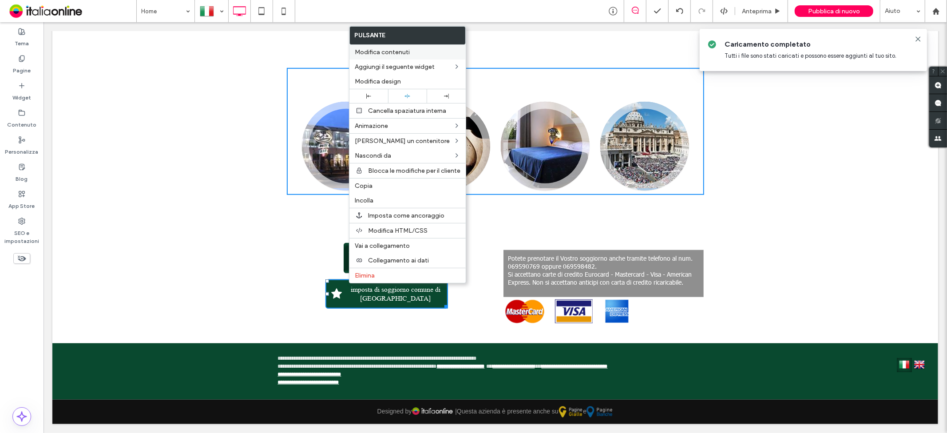
click at [385, 45] on div "Modifica contenuti" at bounding box center [407, 52] width 116 height 15
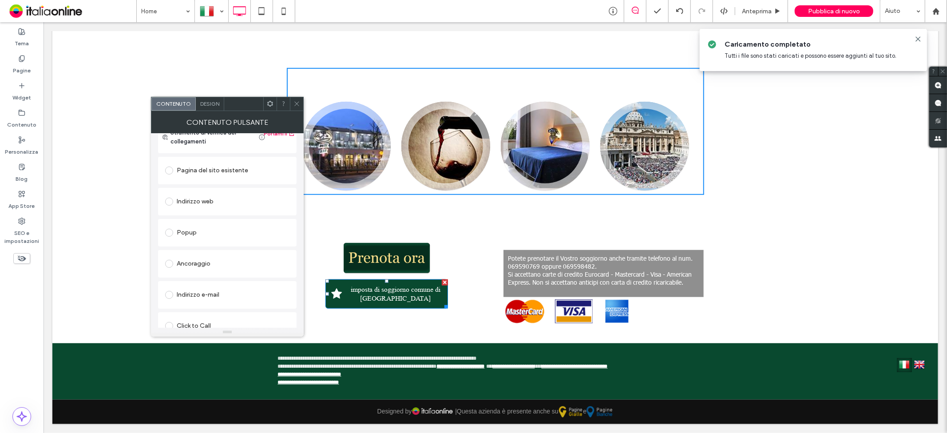
scroll to position [0, 0]
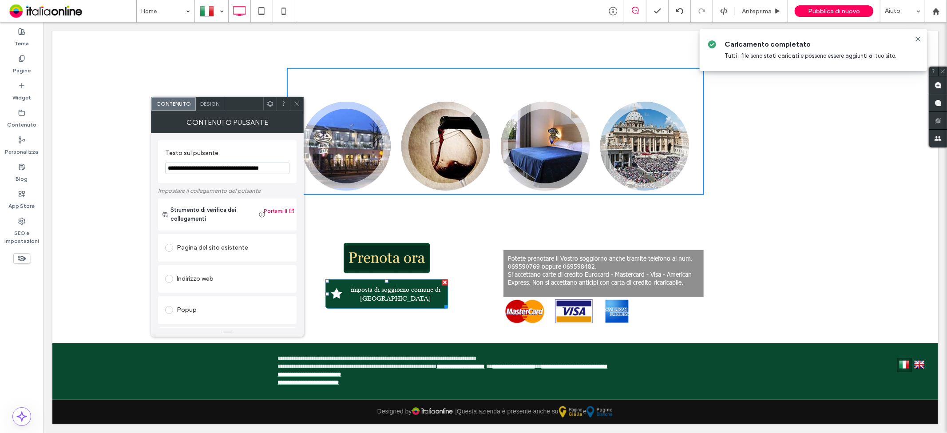
click at [219, 112] on div "Contenuto pulsante" at bounding box center [227, 122] width 153 height 22
click at [214, 111] on div "Contenuto pulsante" at bounding box center [227, 122] width 153 height 22
click at [206, 102] on span "Design" at bounding box center [209, 103] width 19 height 7
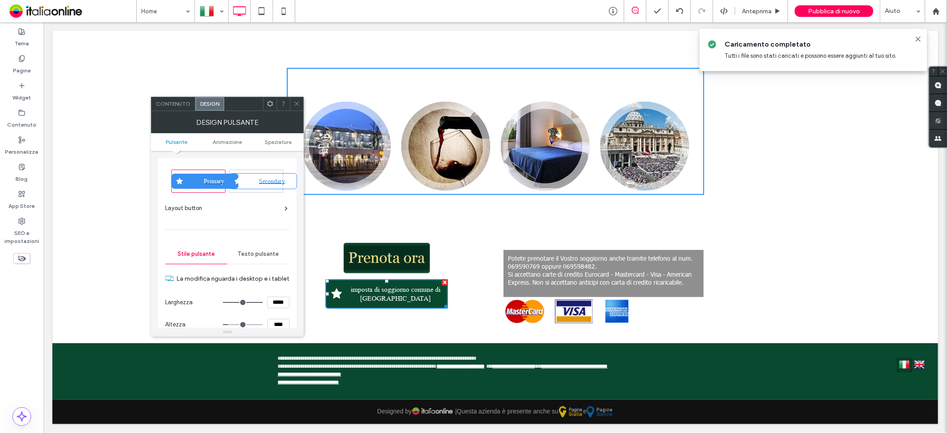
click at [256, 181] on span "Secondary" at bounding box center [272, 181] width 32 height 7
type input "*"
type input "***"
click at [203, 177] on div "Primary" at bounding box center [205, 181] width 67 height 15
type input "*"
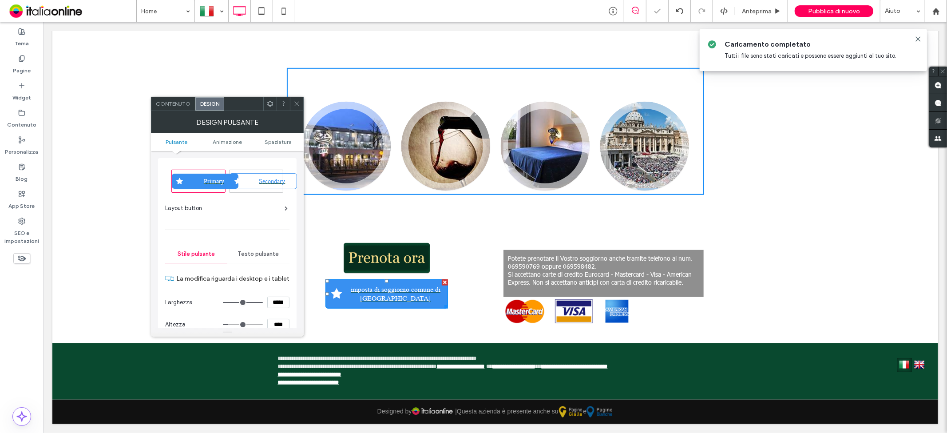
type input "***"
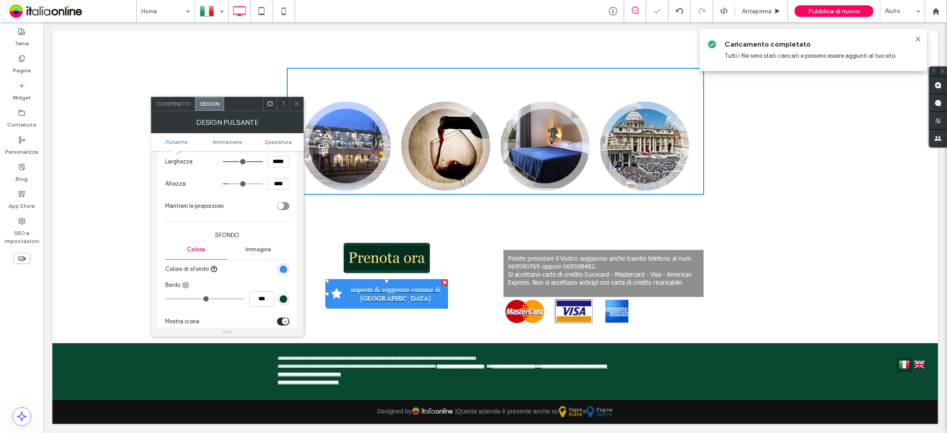
scroll to position [246, 0]
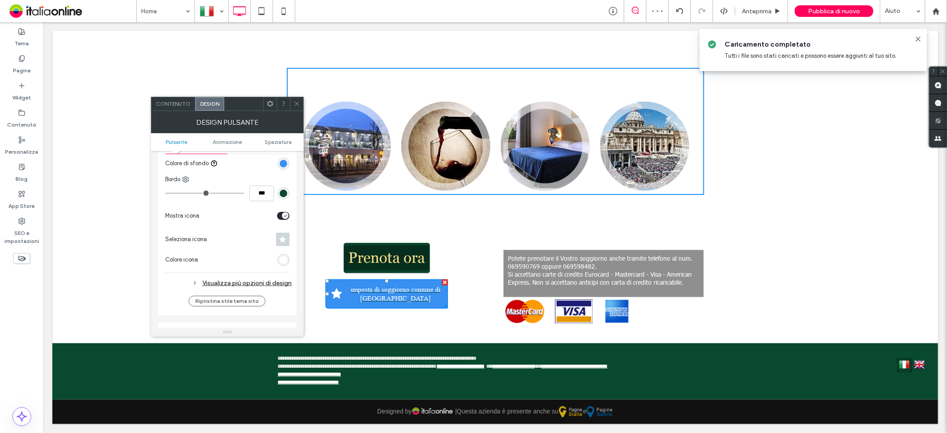
click at [283, 217] on div "toggle" at bounding box center [285, 215] width 7 height 7
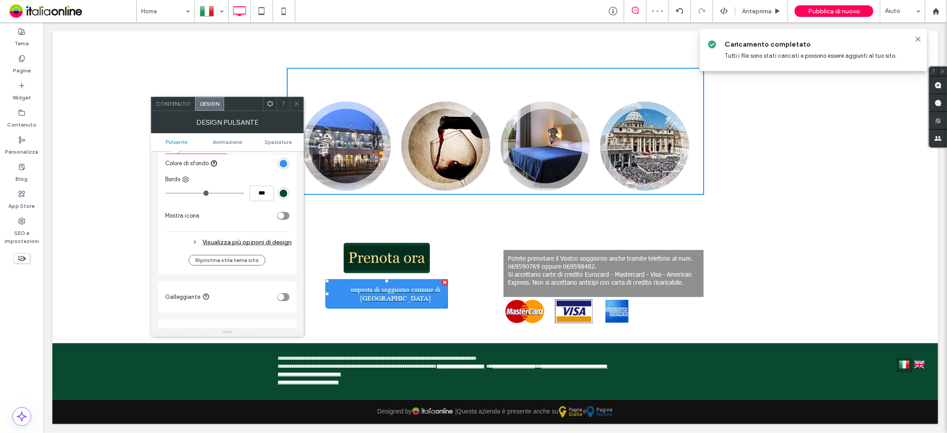
click at [301, 111] on div "DESIGN PULSANTE" at bounding box center [227, 122] width 153 height 22
click at [302, 108] on div at bounding box center [296, 103] width 13 height 13
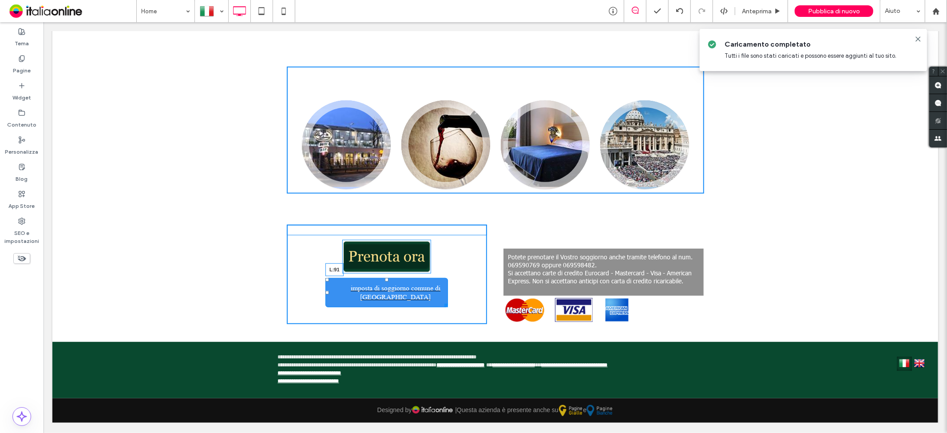
click at [323, 281] on div "imposta di soggiorno comune di [GEOGRAPHIC_DATA] L:91 Click To Paste" at bounding box center [386, 273] width 200 height 99
drag, startPoint x: 419, startPoint y: 298, endPoint x: 447, endPoint y: 296, distance: 28.1
click at [425, 306] on div at bounding box center [421, 309] width 7 height 7
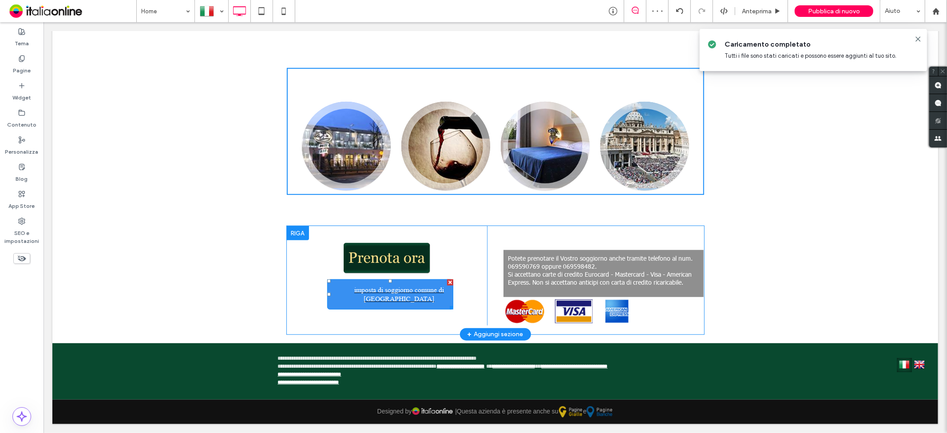
click at [327, 280] on link "imposta di soggiorno comune di [GEOGRAPHIC_DATA]" at bounding box center [390, 294] width 127 height 30
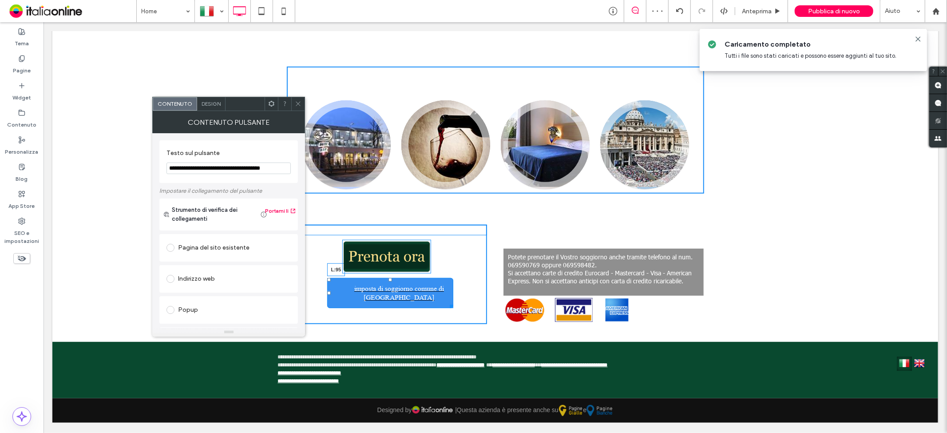
drag, startPoint x: 325, startPoint y: 284, endPoint x: 324, endPoint y: 275, distance: 9.3
click at [324, 275] on div "imposta di soggiorno comune di [GEOGRAPHIC_DATA] L:95 Click To Paste" at bounding box center [386, 273] width 200 height 99
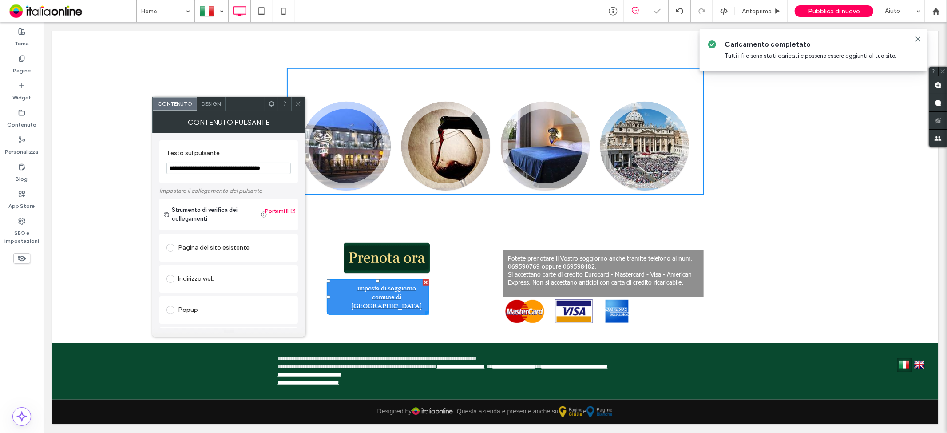
drag, startPoint x: 401, startPoint y: 297, endPoint x: 354, endPoint y: 280, distance: 50.3
click at [354, 283] on span "imposta di soggiorno comune di [GEOGRAPHIC_DATA]" at bounding box center [386, 296] width 79 height 27
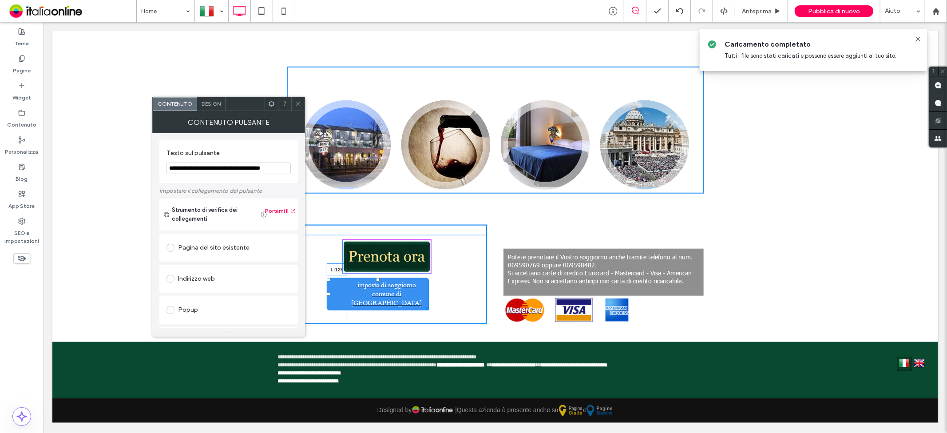
drag, startPoint x: 324, startPoint y: 286, endPoint x: 337, endPoint y: 282, distance: 13.6
click at [337, 282] on div "imposta di soggiorno comune di [GEOGRAPHIC_DATA] L:125 Click To Paste" at bounding box center [386, 273] width 200 height 99
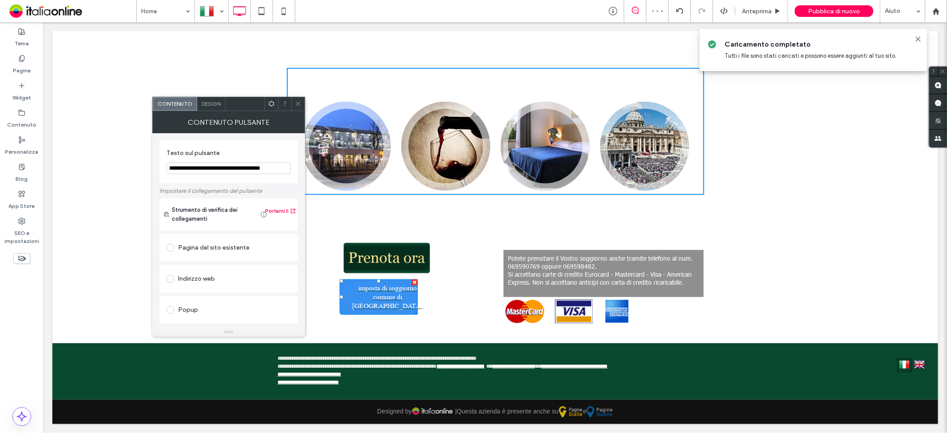
click at [295, 108] on span at bounding box center [298, 103] width 7 height 13
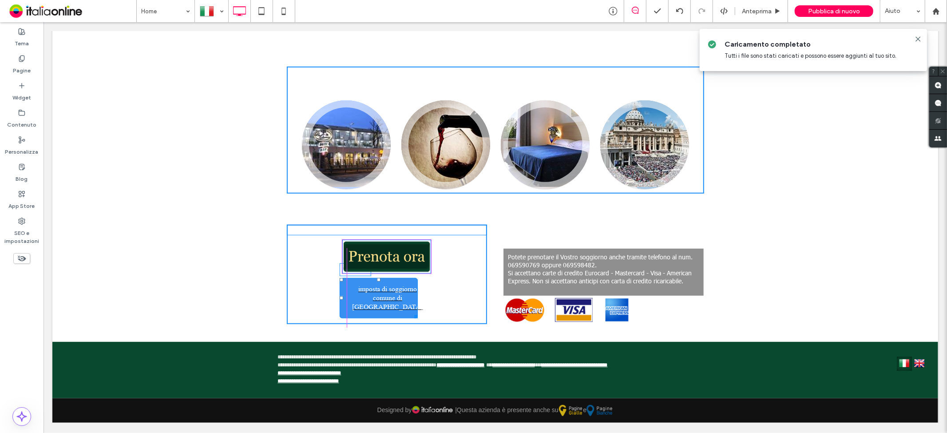
click at [339, 277] on div at bounding box center [341, 279] width 4 height 4
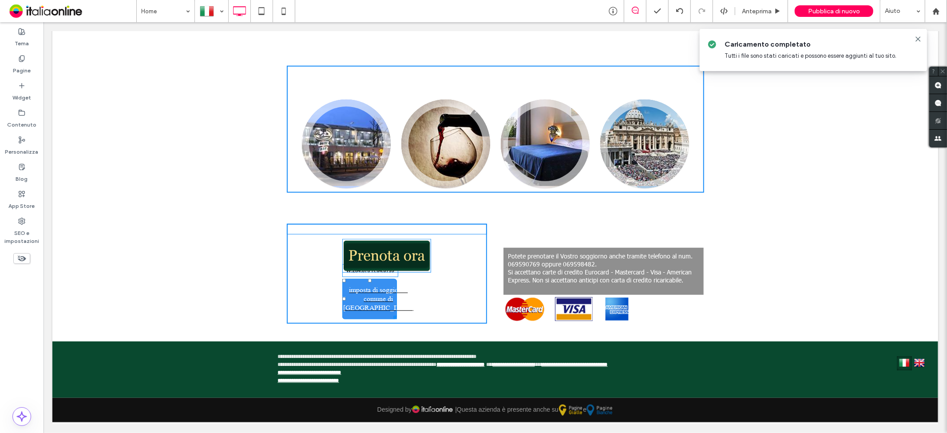
drag, startPoint x: 387, startPoint y: 306, endPoint x: 459, endPoint y: 294, distance: 72.9
click at [396, 312] on div at bounding box center [393, 315] width 7 height 7
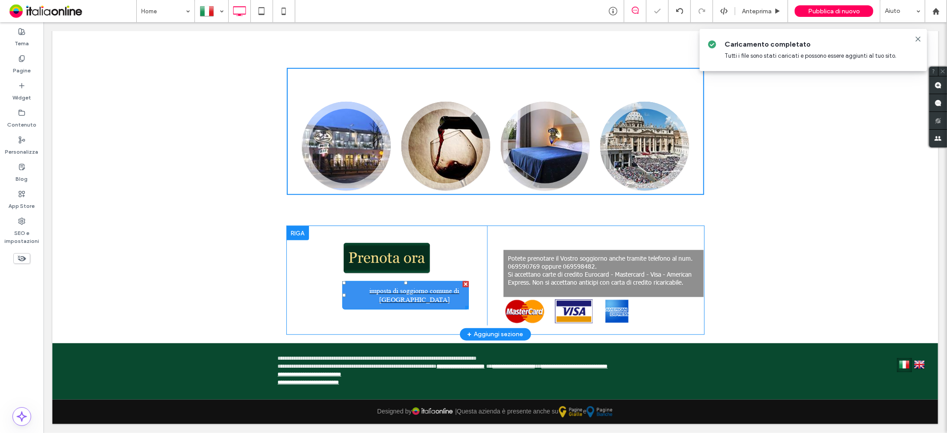
click at [369, 286] on span "imposta di soggiorno comune di [GEOGRAPHIC_DATA]" at bounding box center [414, 295] width 103 height 18
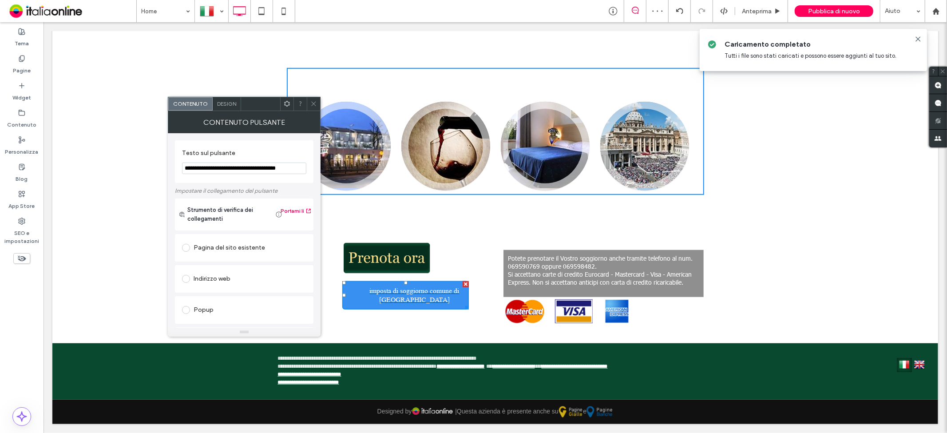
click at [185, 168] on input "**********" at bounding box center [244, 168] width 124 height 12
click at [187, 169] on input "**********" at bounding box center [244, 168] width 124 height 12
type input "**********"
click at [224, 103] on span "Design" at bounding box center [226, 103] width 19 height 7
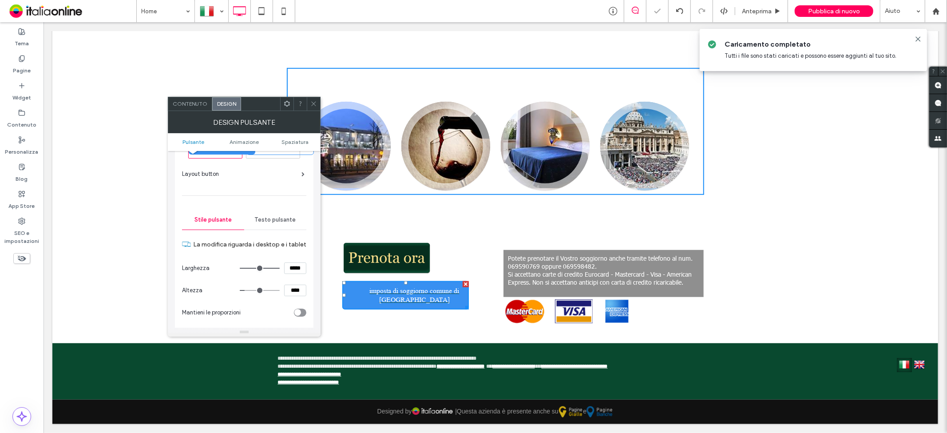
scroll to position [99, 0]
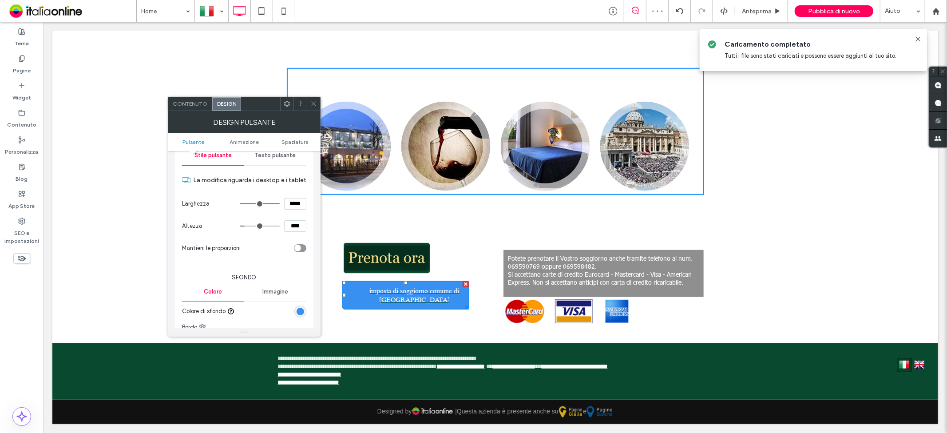
click at [298, 308] on div "rgb(56, 144, 241)" at bounding box center [301, 312] width 8 height 8
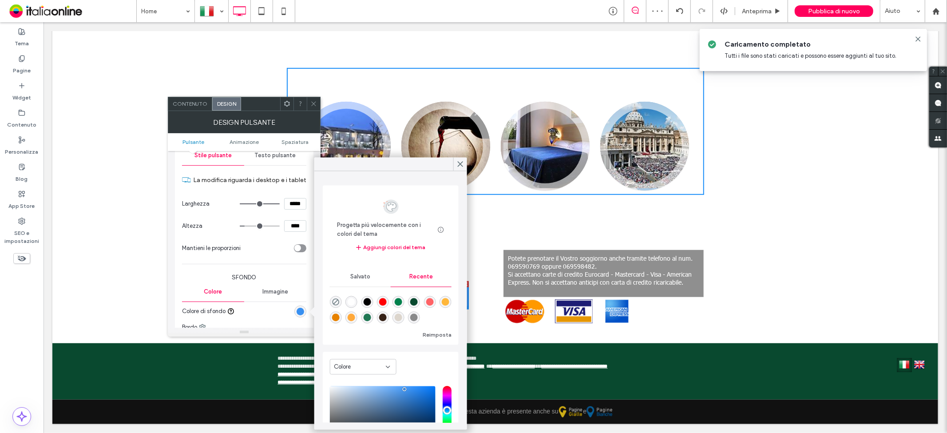
click at [399, 299] on div "rgba(0, 129, 76, 1)" at bounding box center [399, 302] width 8 height 8
click at [371, 316] on div "rgba(33, 120, 84, 1)" at bounding box center [367, 318] width 8 height 8
type input "*******"
click at [371, 320] on div "rgba(33, 120, 84, 1)" at bounding box center [367, 318] width 8 height 8
click at [453, 160] on div at bounding box center [460, 163] width 14 height 13
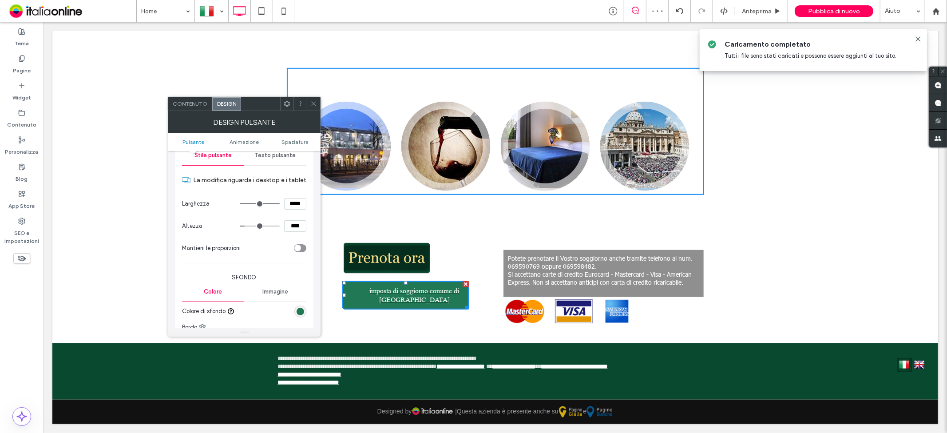
click at [310, 106] on icon at bounding box center [313, 103] width 7 height 7
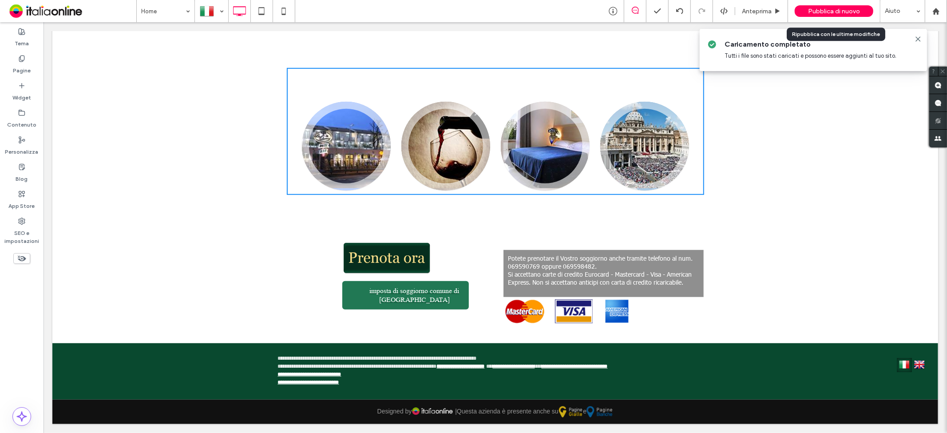
click at [822, 8] on span "Pubblica di nuovo" at bounding box center [834, 12] width 52 height 8
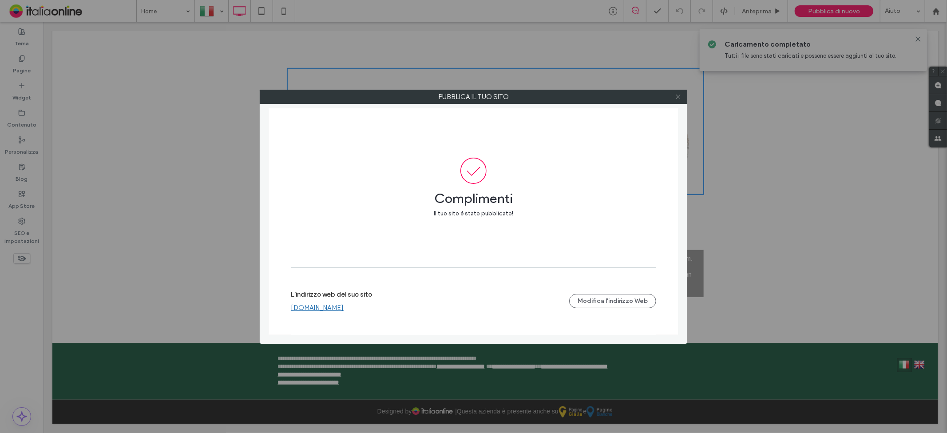
click at [678, 97] on use at bounding box center [678, 97] width 4 height 4
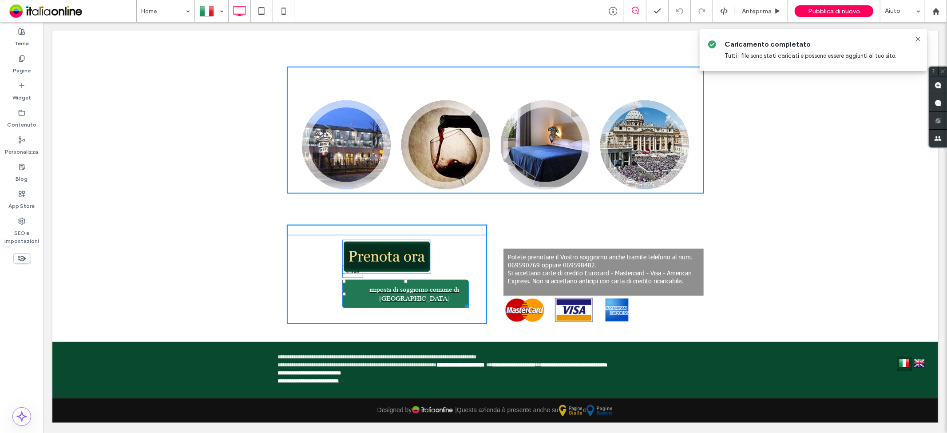
drag, startPoint x: 338, startPoint y: 285, endPoint x: 331, endPoint y: 287, distance: 7.4
click at [331, 287] on div "imposta di soggiorno comune di [GEOGRAPHIC_DATA] L:109 Click To Paste" at bounding box center [386, 273] width 200 height 99
drag, startPoint x: 333, startPoint y: 270, endPoint x: 340, endPoint y: 272, distance: 7.3
click at [338, 279] on div at bounding box center [337, 281] width 4 height 4
drag, startPoint x: 415, startPoint y: 308, endPoint x: 507, endPoint y: 316, distance: 92.7
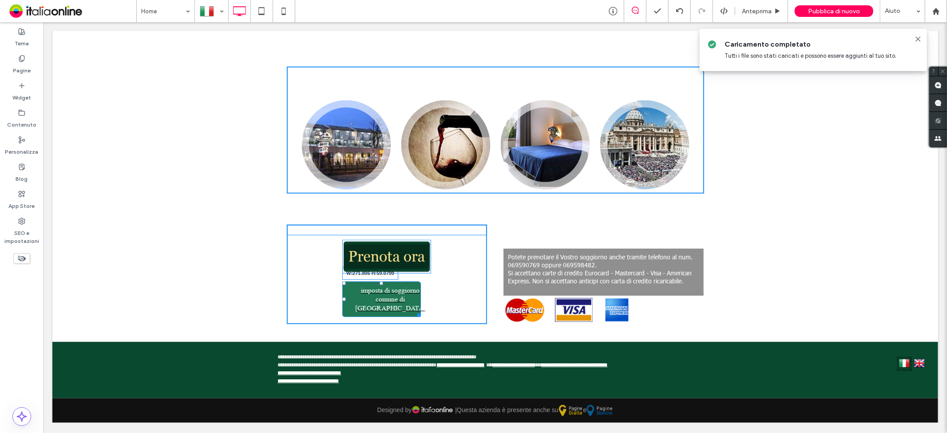
click at [420, 310] on div at bounding box center [417, 313] width 7 height 7
